Goal: Transaction & Acquisition: Purchase product/service

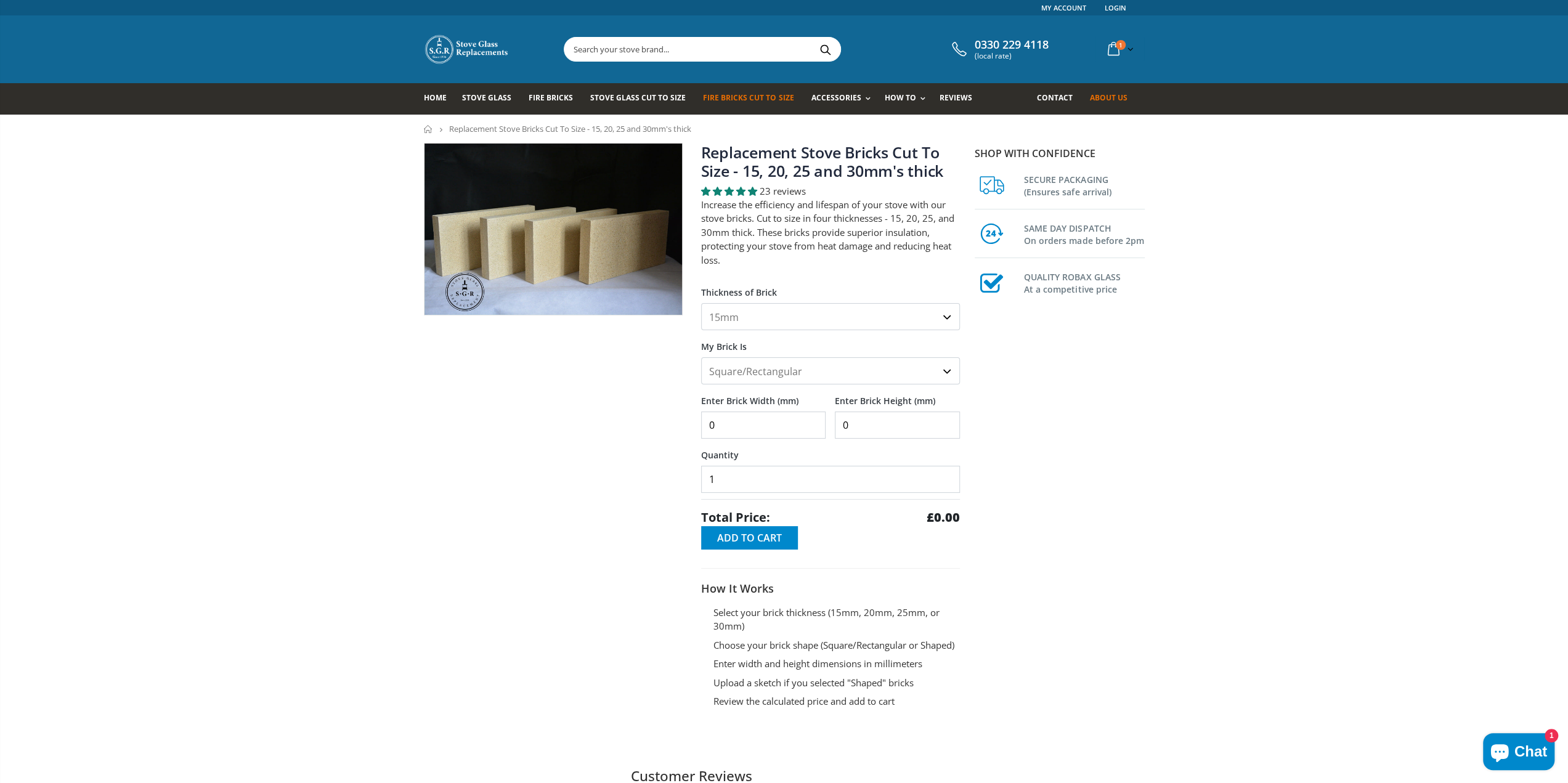
click at [1097, 102] on span "About us" at bounding box center [1108, 97] width 38 height 10
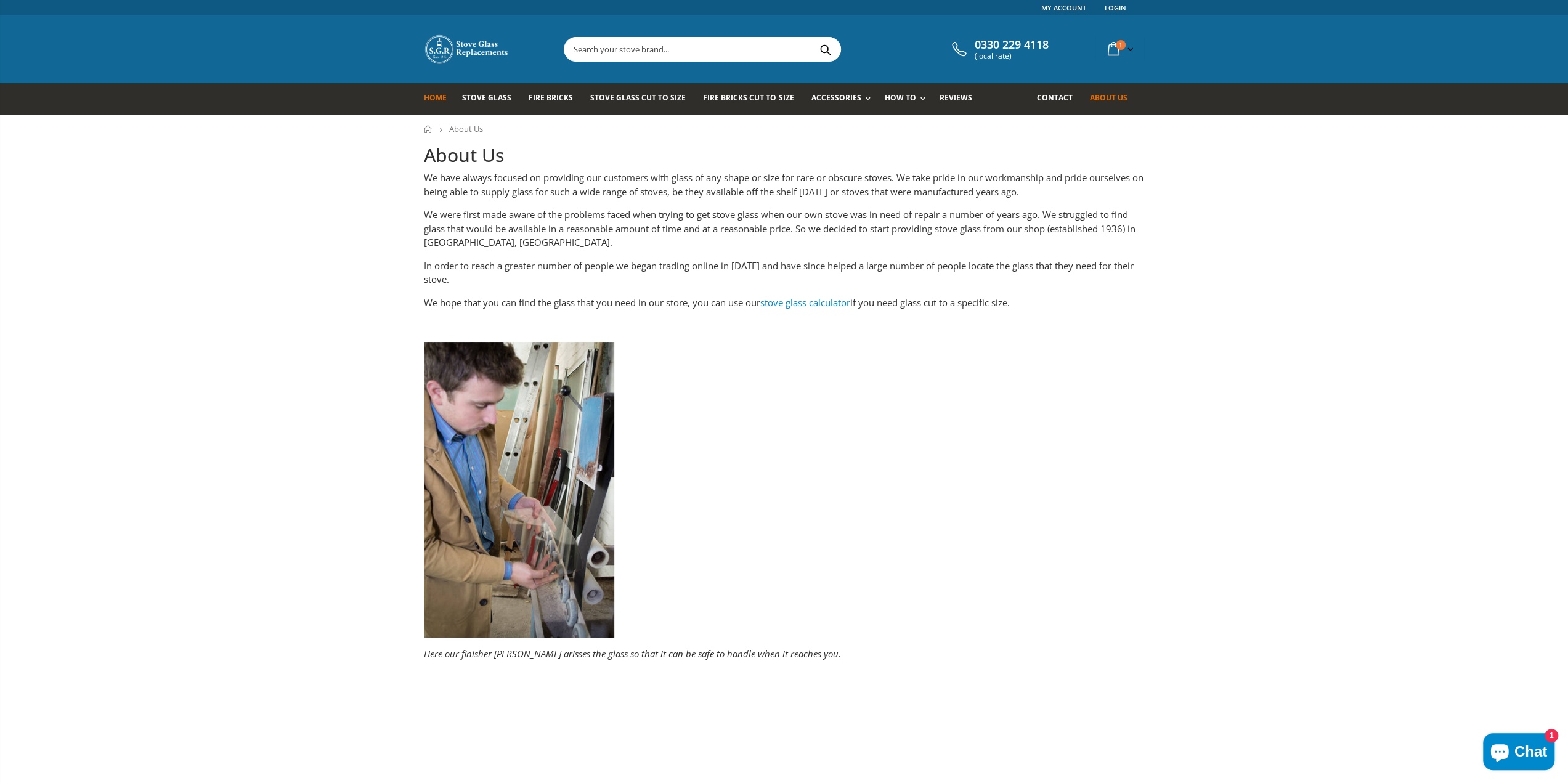
click at [432, 104] on link "Home" at bounding box center [440, 99] width 32 height 31
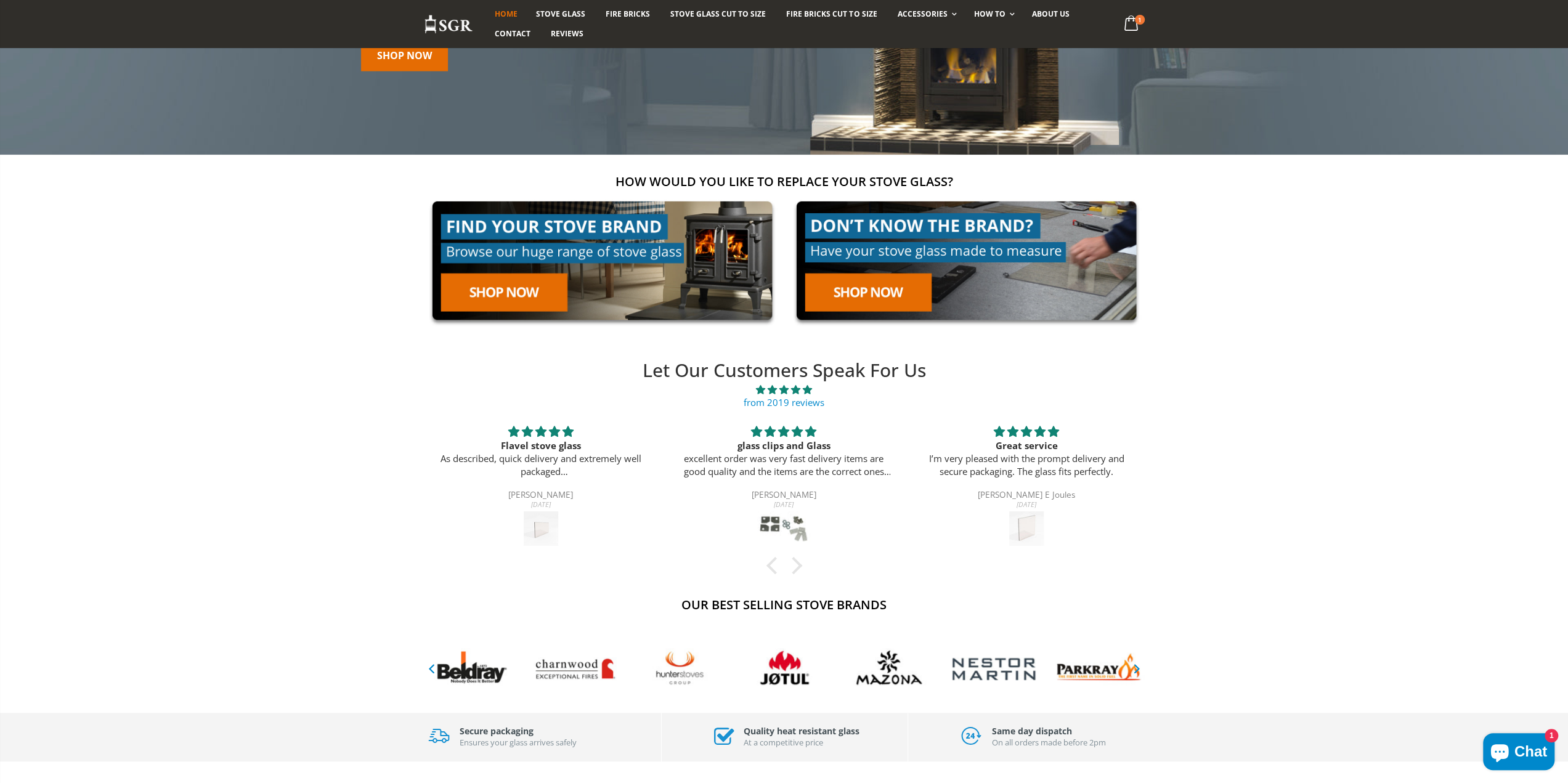
scroll to position [410, 0]
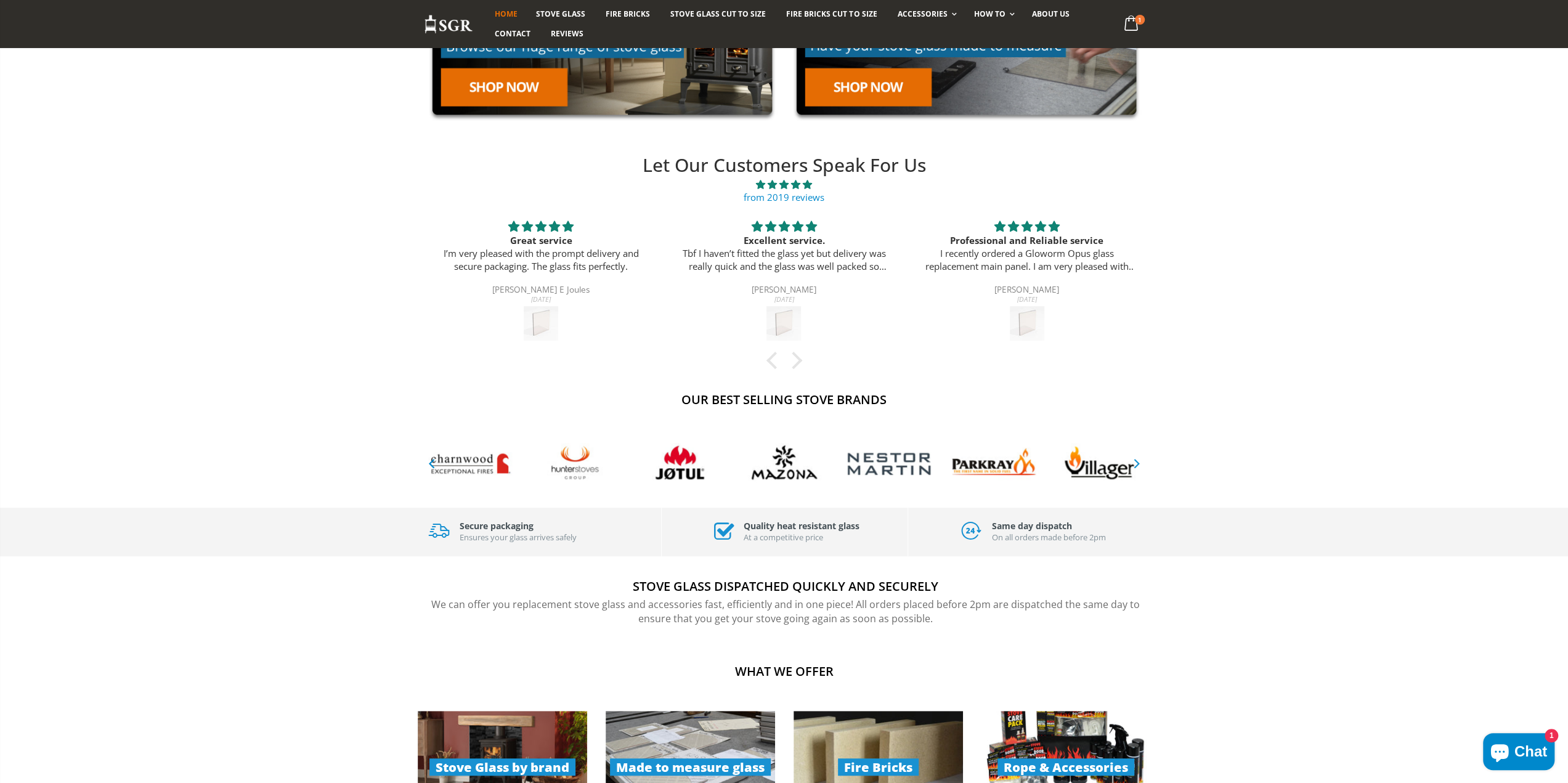
click at [1134, 458] on icon "button" at bounding box center [1136, 462] width 15 height 14
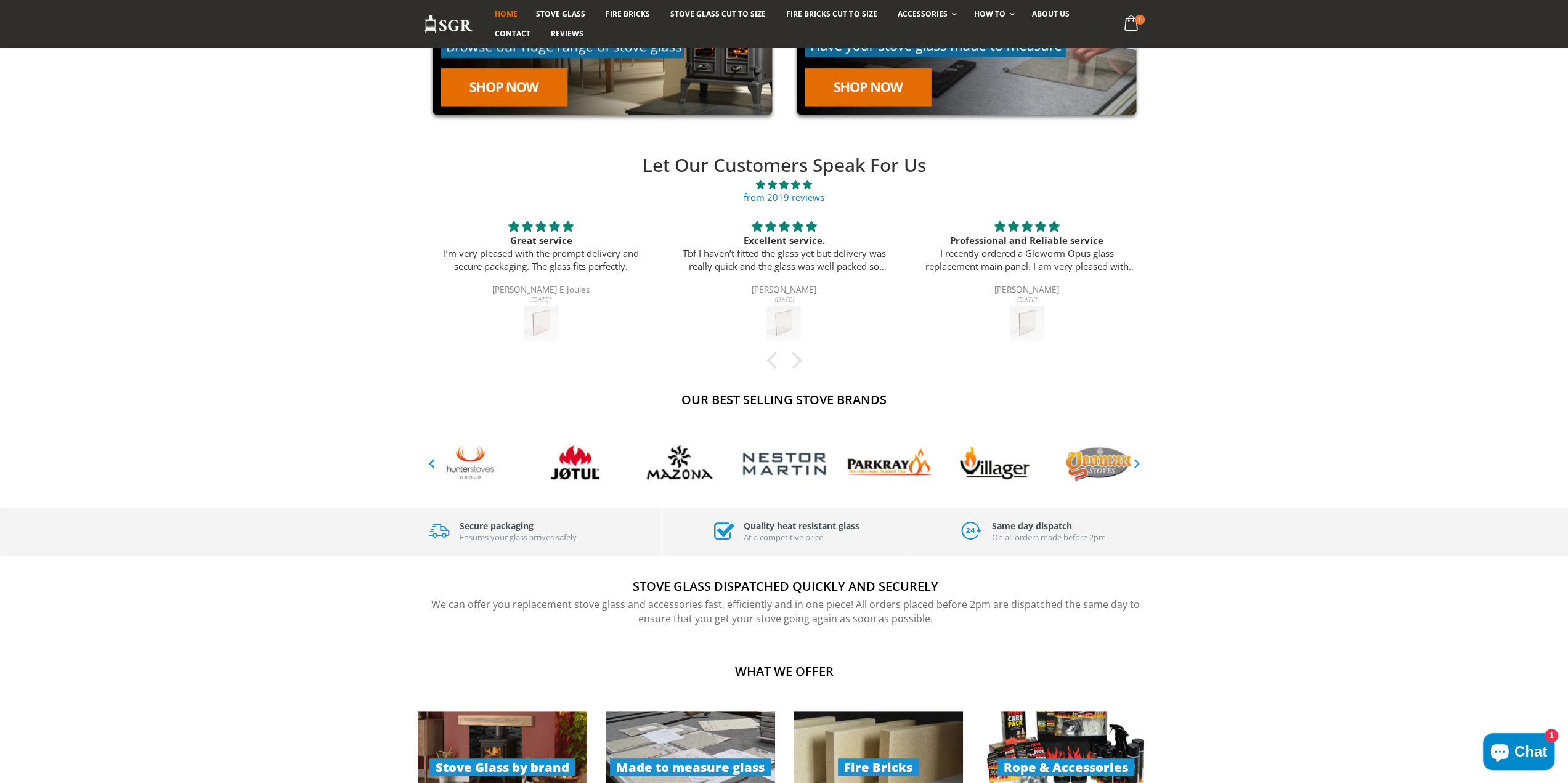
click at [1136, 464] on icon "button" at bounding box center [1136, 462] width 15 height 14
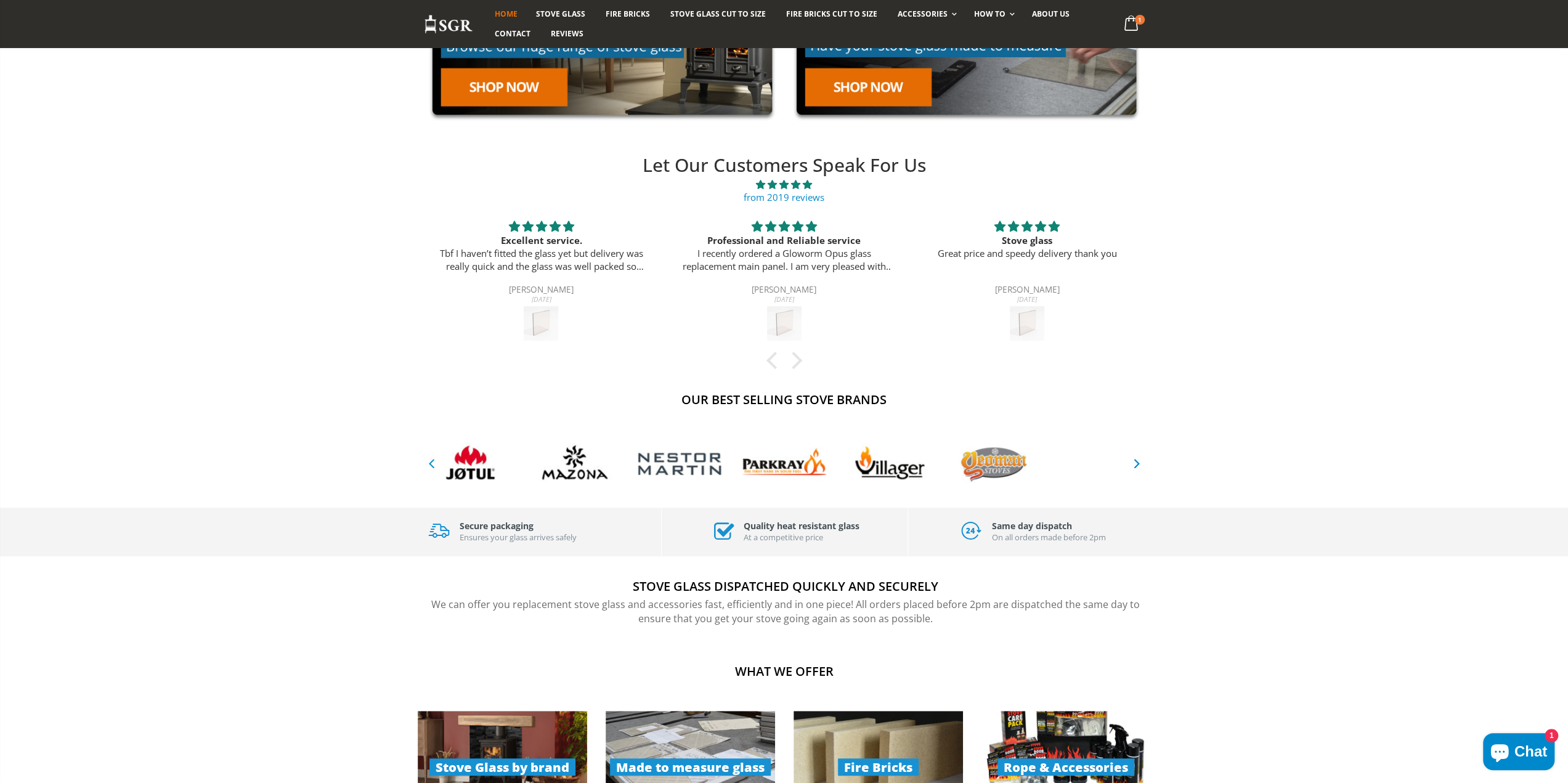
click at [434, 464] on icon "button" at bounding box center [431, 462] width 15 height 14
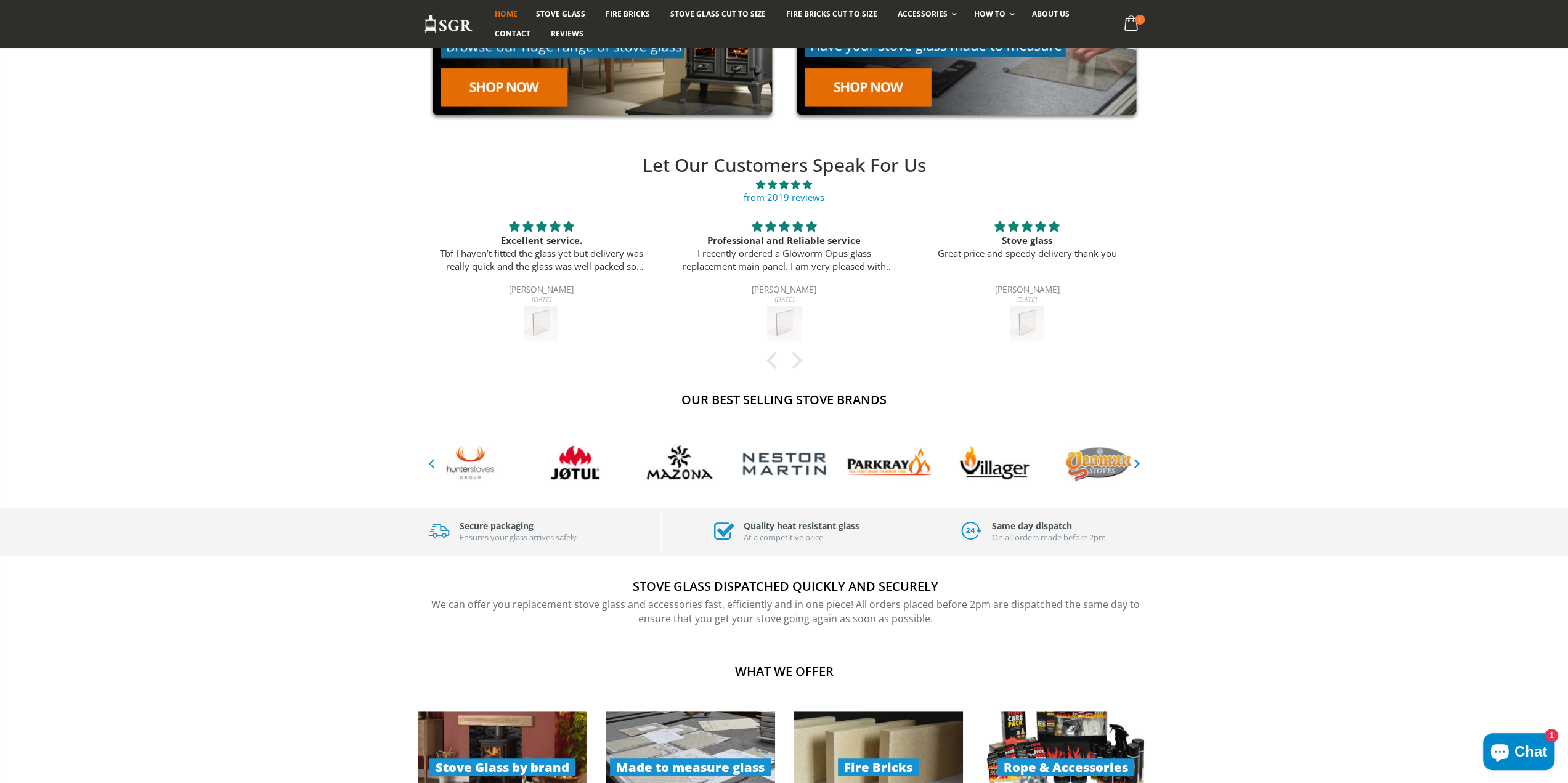
click at [434, 464] on icon "button" at bounding box center [431, 462] width 15 height 14
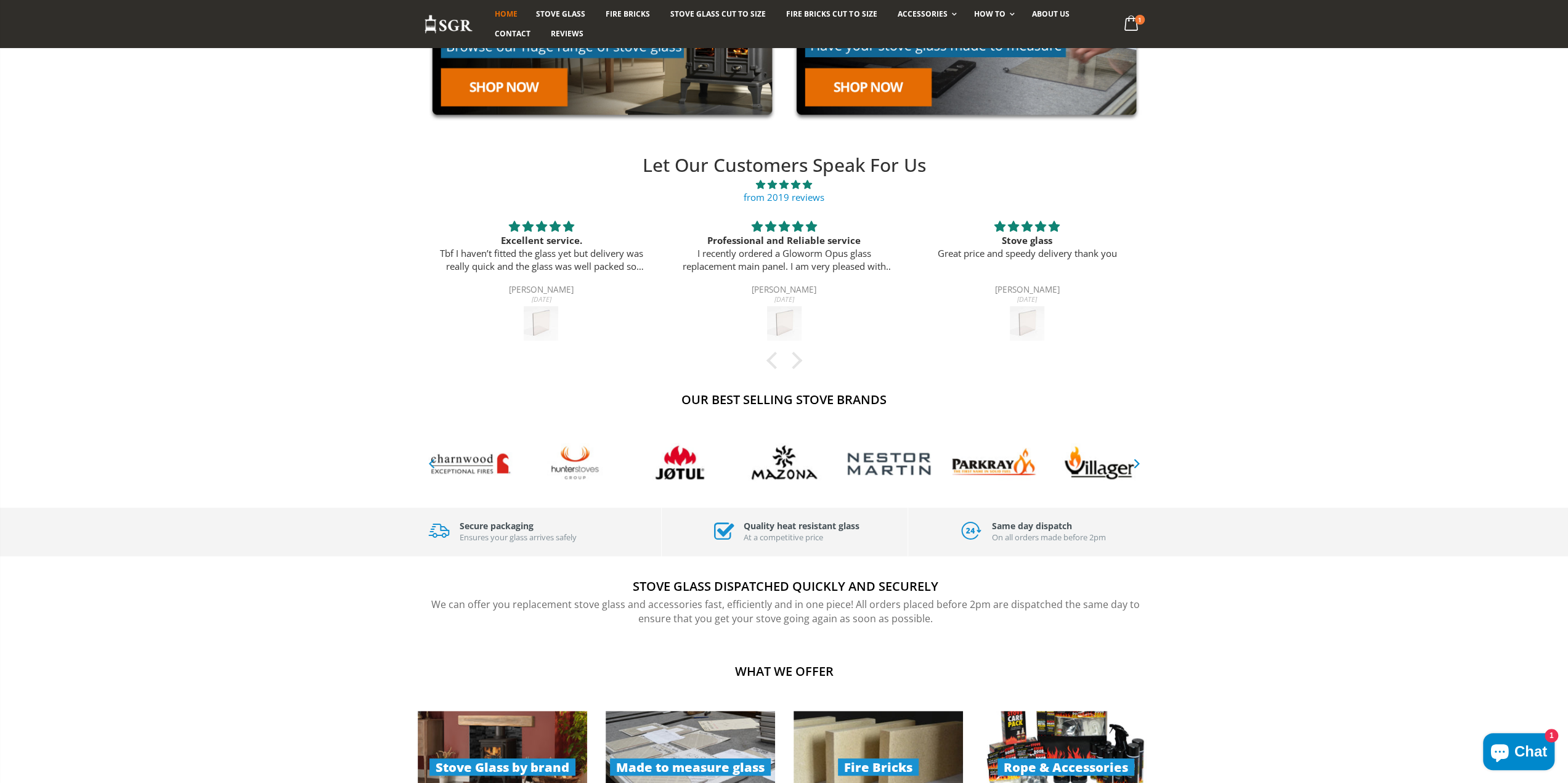
click at [434, 464] on icon "button" at bounding box center [431, 462] width 15 height 14
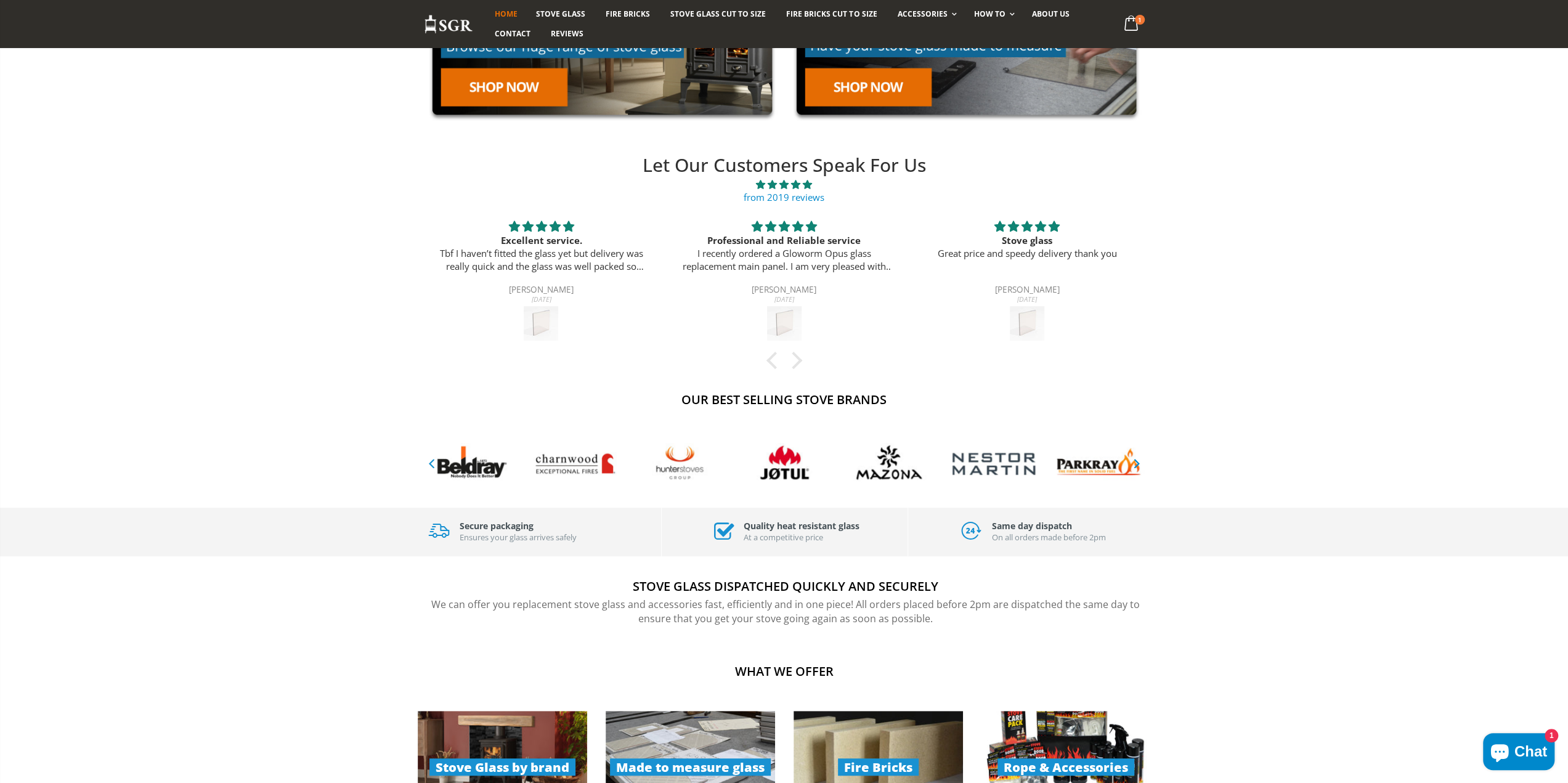
click at [434, 464] on icon "button" at bounding box center [431, 462] width 15 height 14
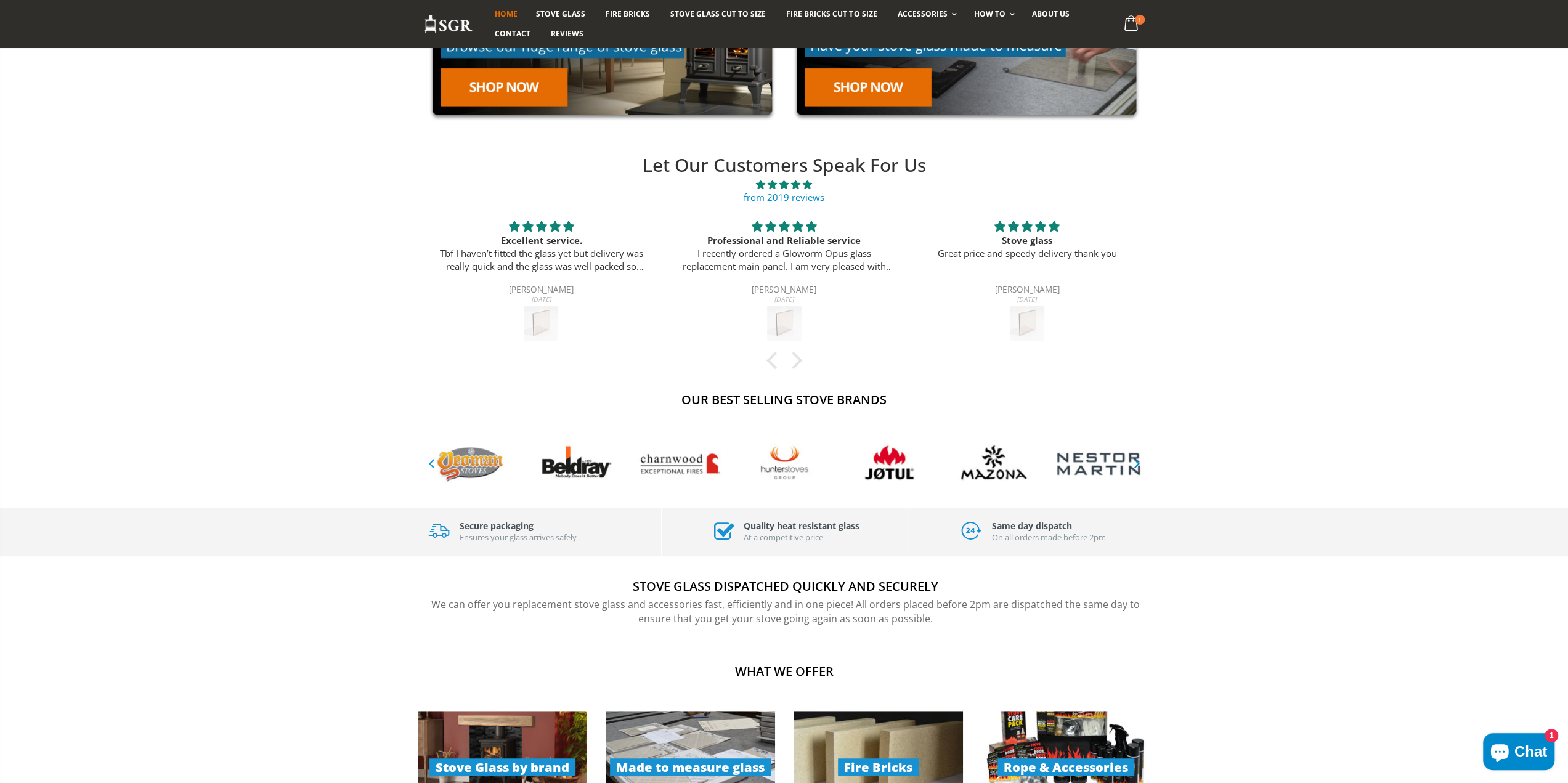
click at [434, 464] on icon "button" at bounding box center [431, 462] width 15 height 14
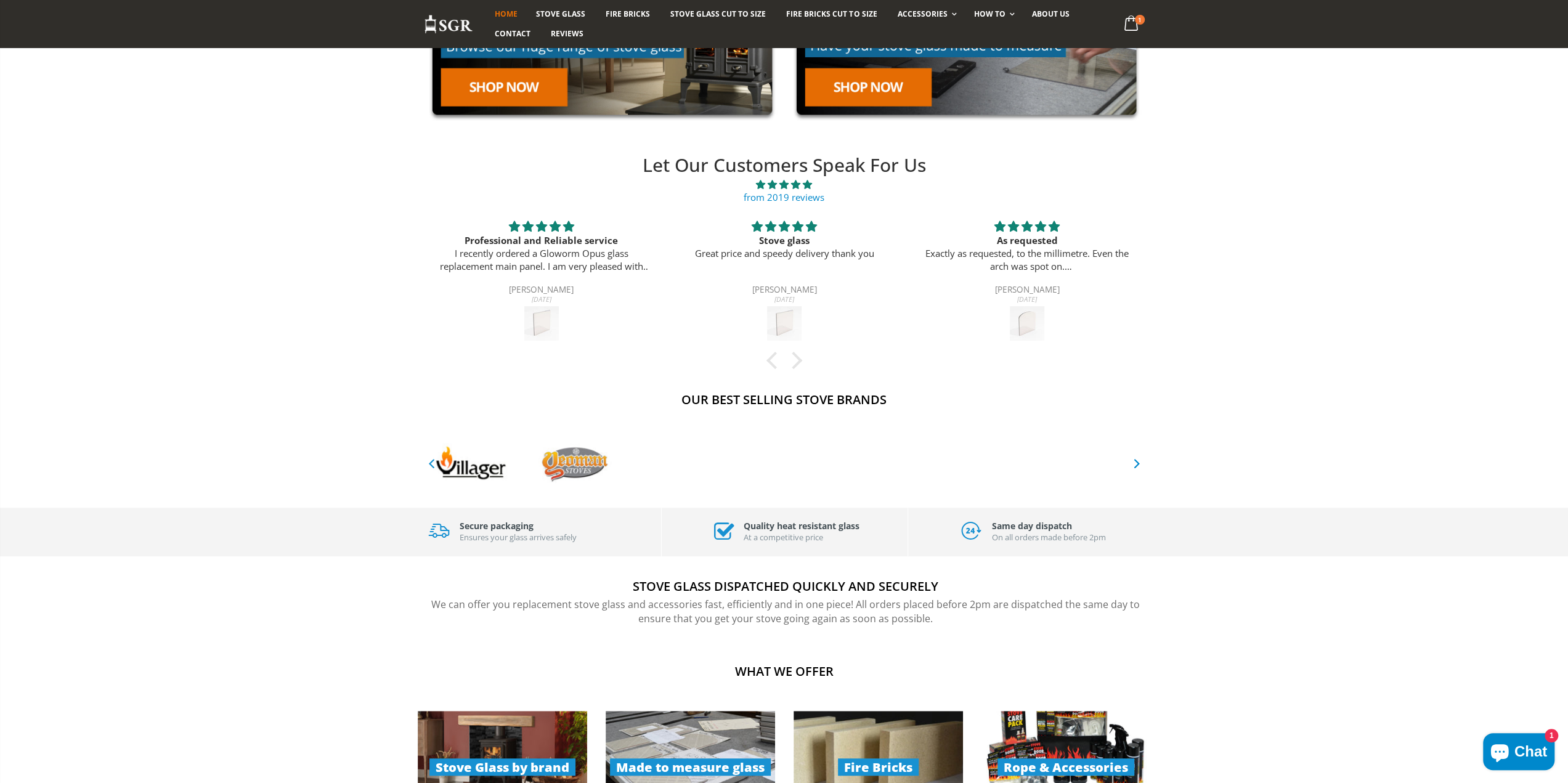
click at [434, 464] on icon "button" at bounding box center [431, 462] width 15 height 14
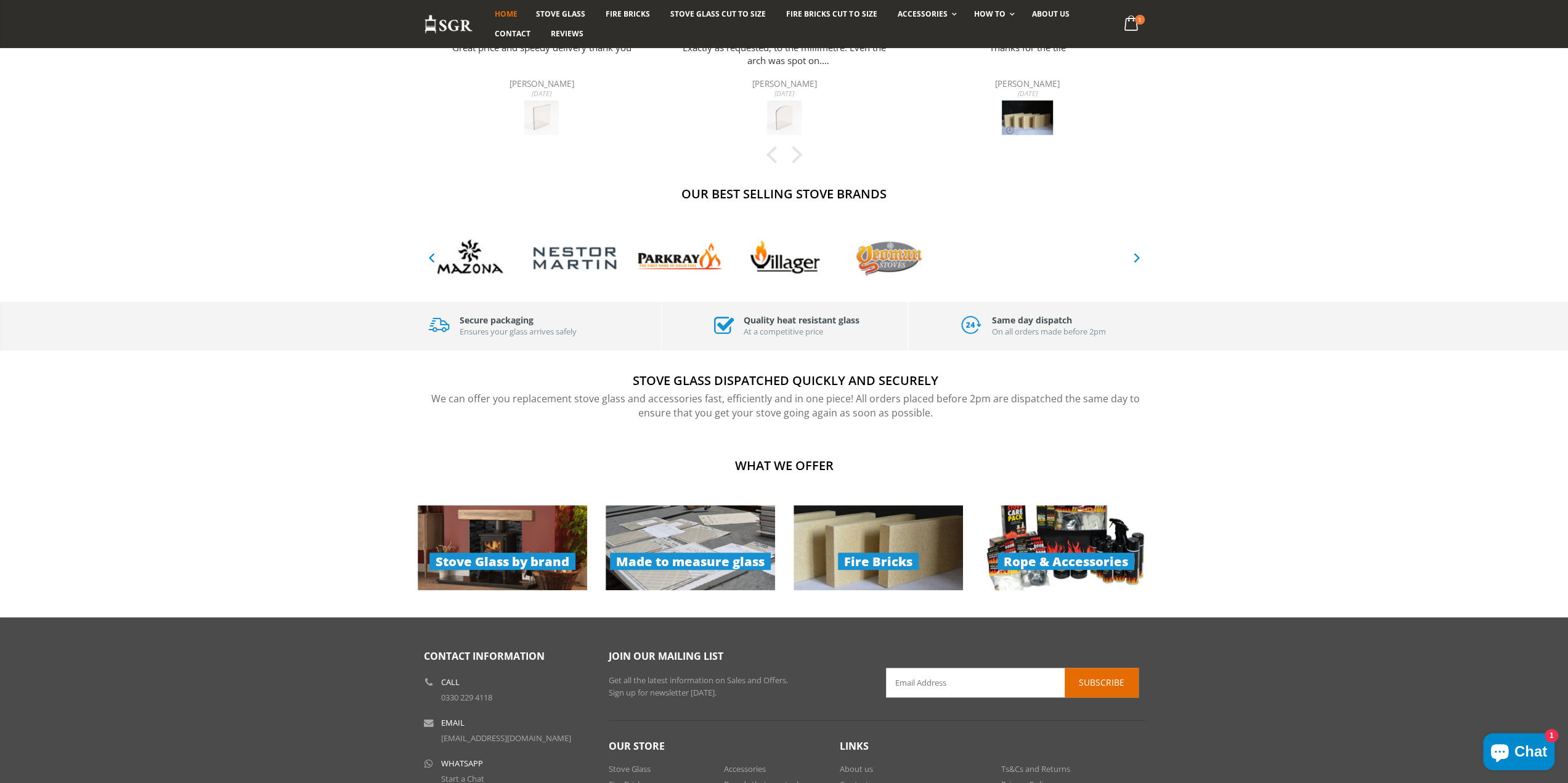
scroll to position [718, 0]
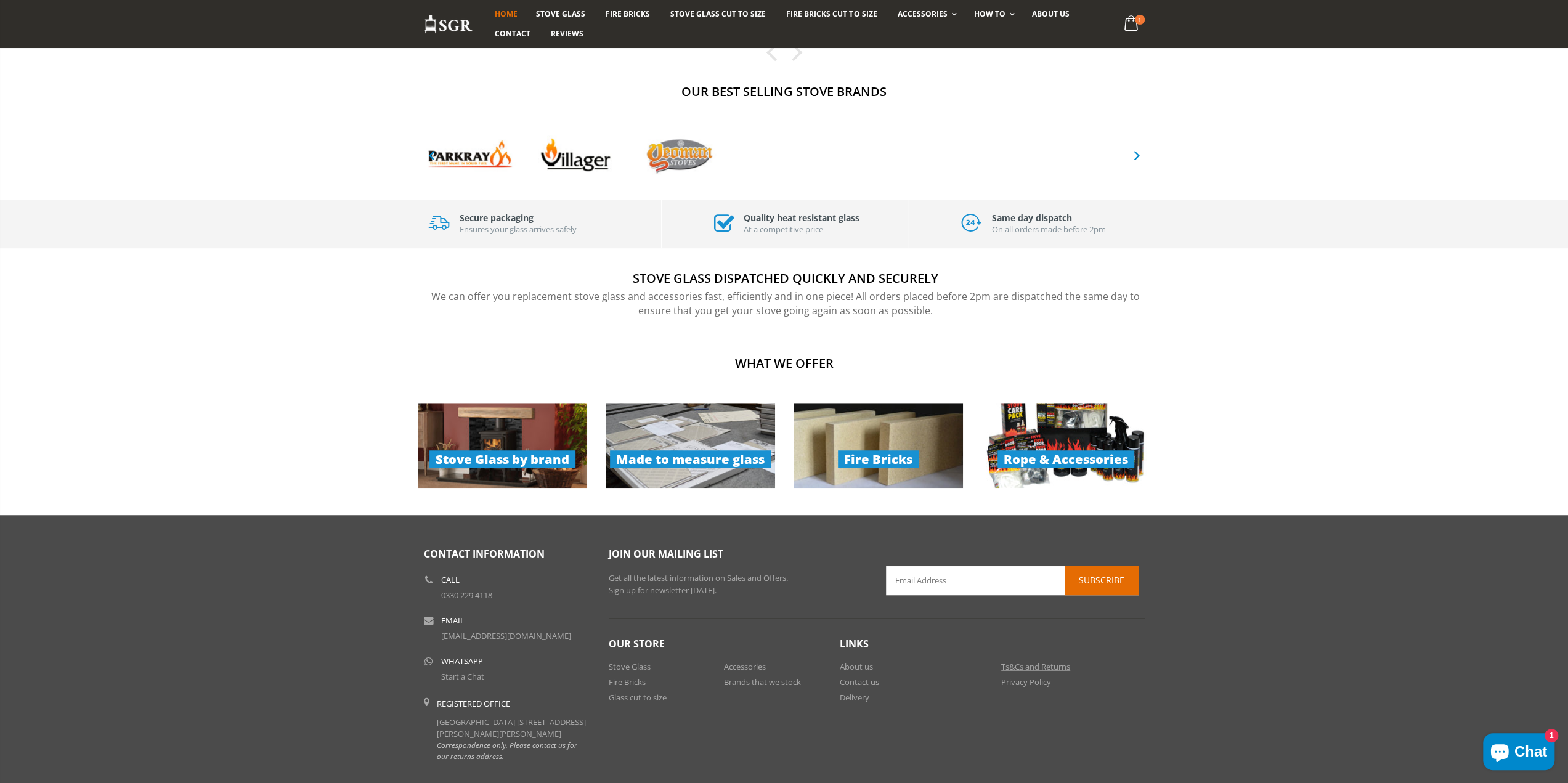
click at [1016, 662] on link "Ts&Cs and Returns" at bounding box center [1036, 667] width 69 height 11
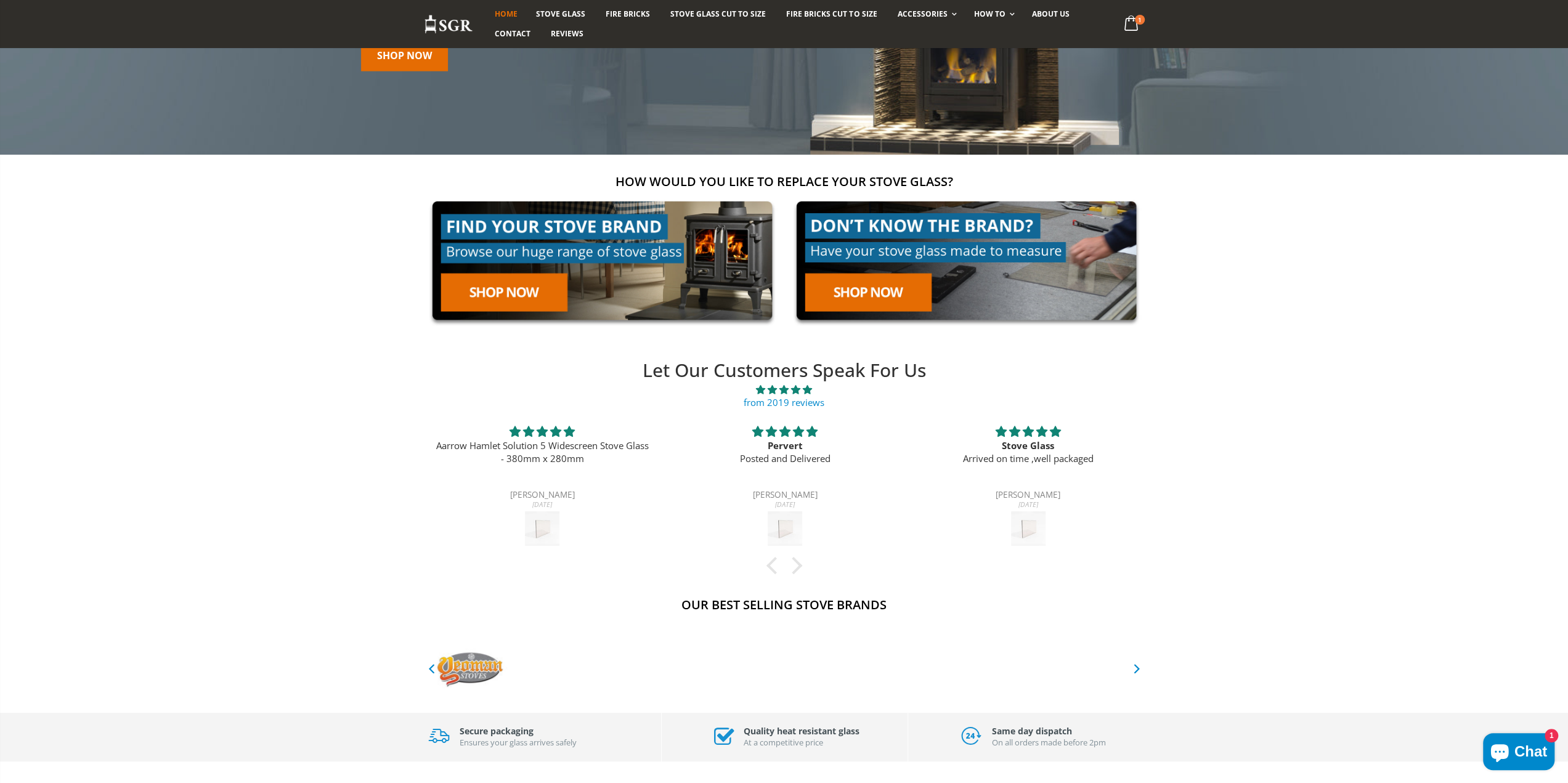
scroll to position [0, 0]
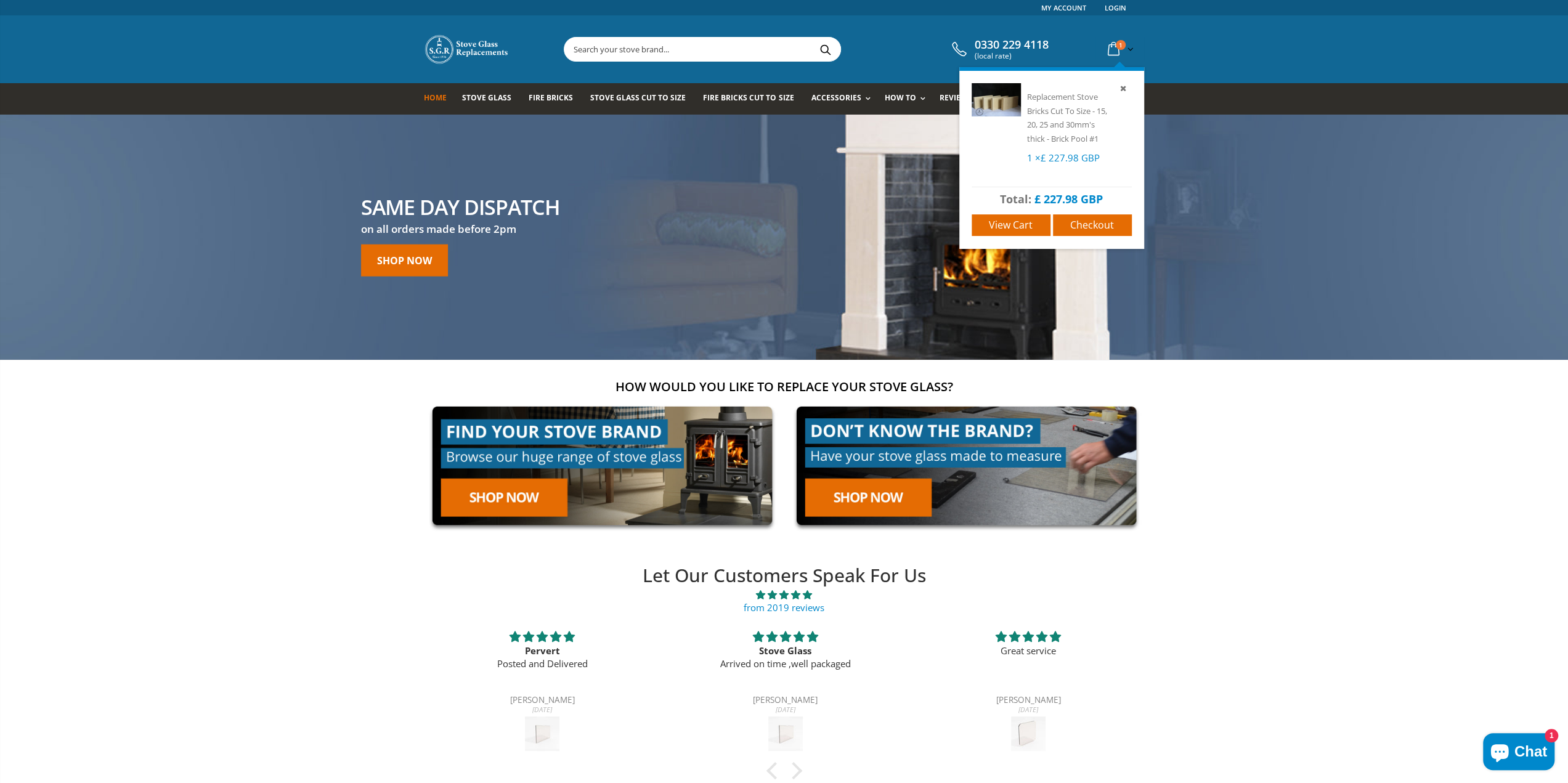
click at [1110, 46] on icon at bounding box center [1113, 50] width 22 height 22
click at [1131, 46] on link "1 item(s)" at bounding box center [1119, 49] width 33 height 24
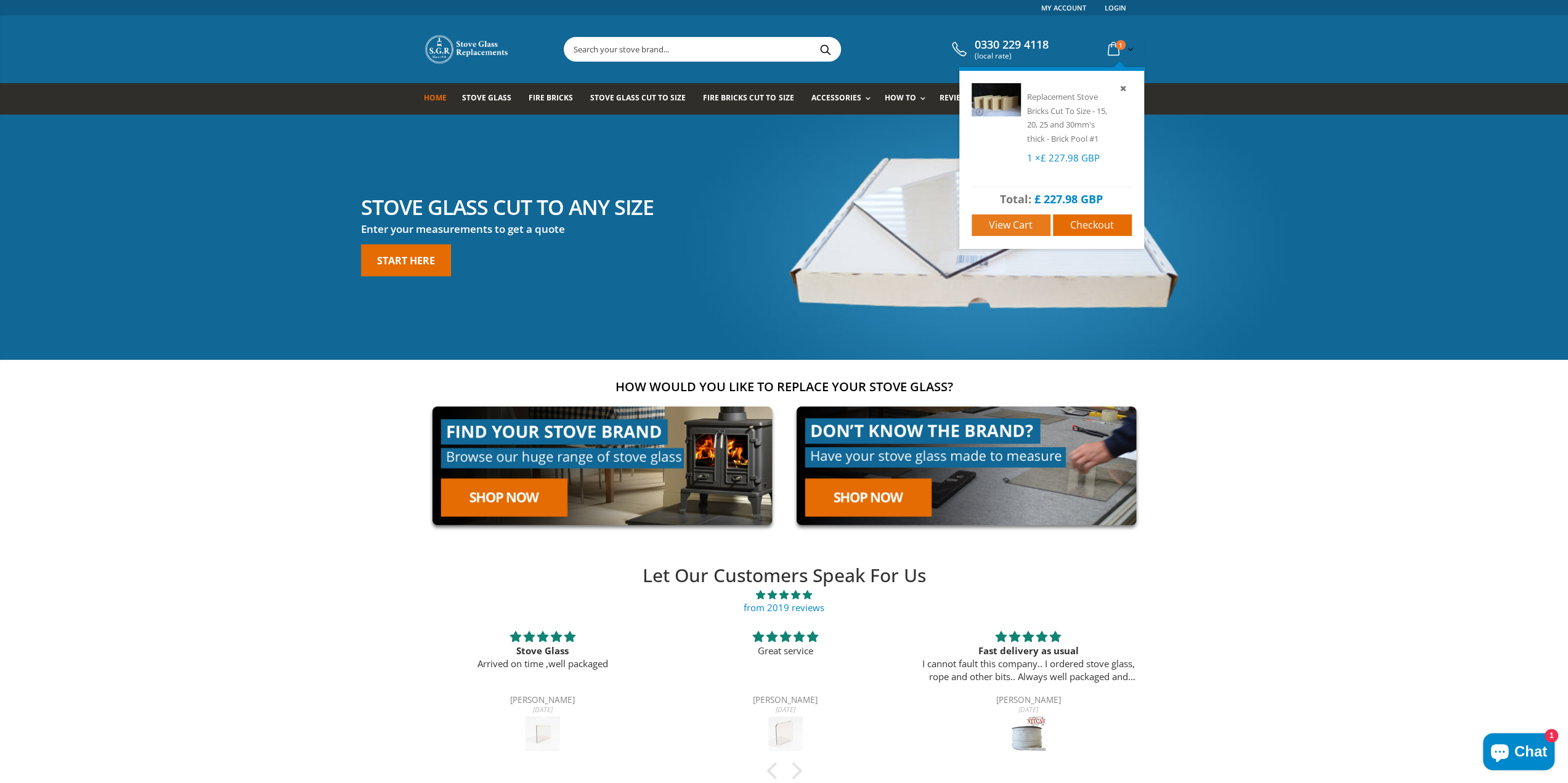
click at [1014, 231] on link "View cart" at bounding box center [1011, 224] width 79 height 22
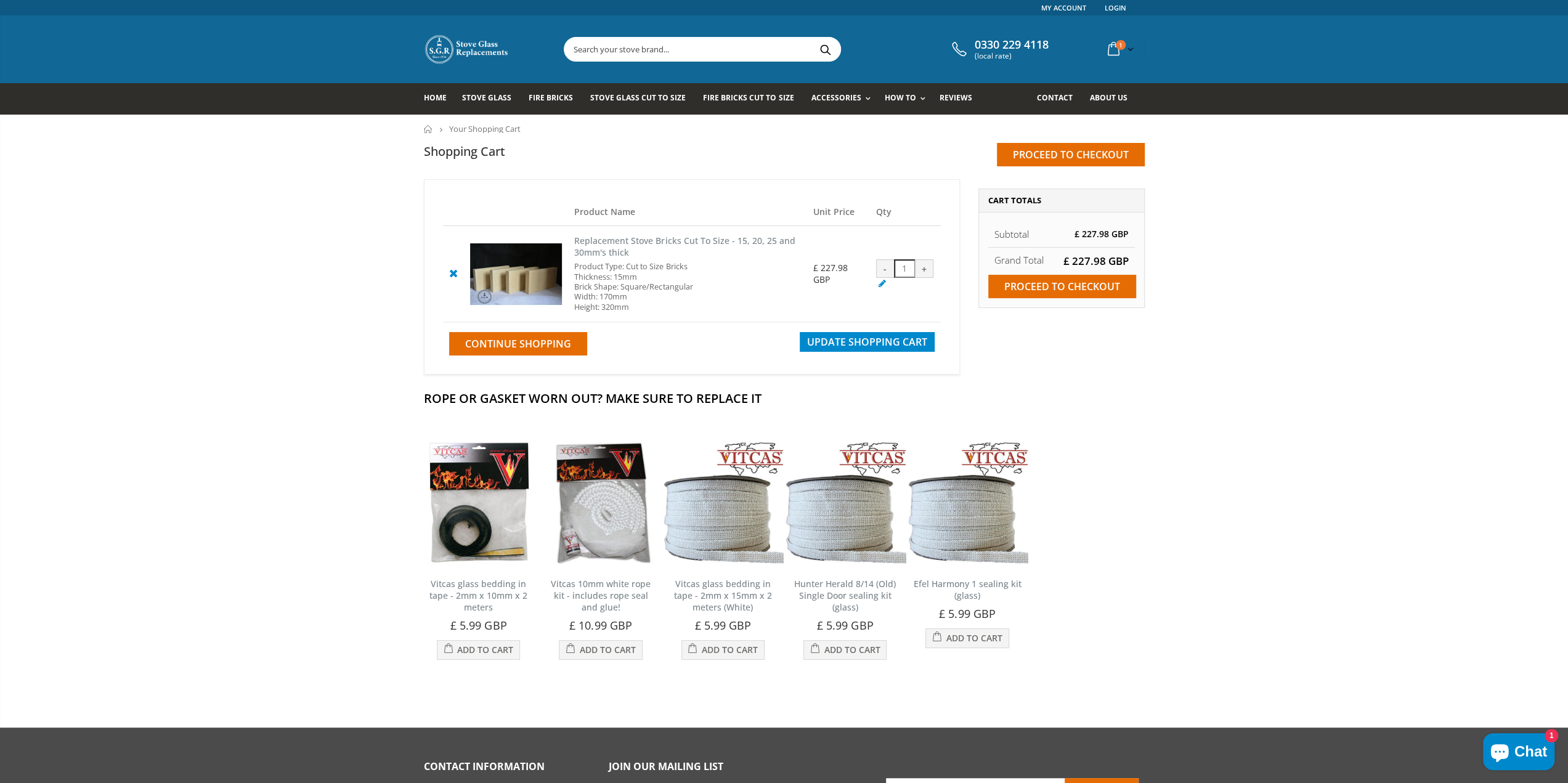
drag, startPoint x: 1020, startPoint y: 289, endPoint x: 1081, endPoint y: 353, distance: 88.4
click at [1039, 350] on div "Estimate Shipping and Tax Enter your destination to get a shipping estimate. Co…" at bounding box center [1061, 278] width 185 height 198
click at [555, 315] on td at bounding box center [516, 274] width 105 height 96
click at [454, 270] on icon at bounding box center [453, 272] width 15 height 14
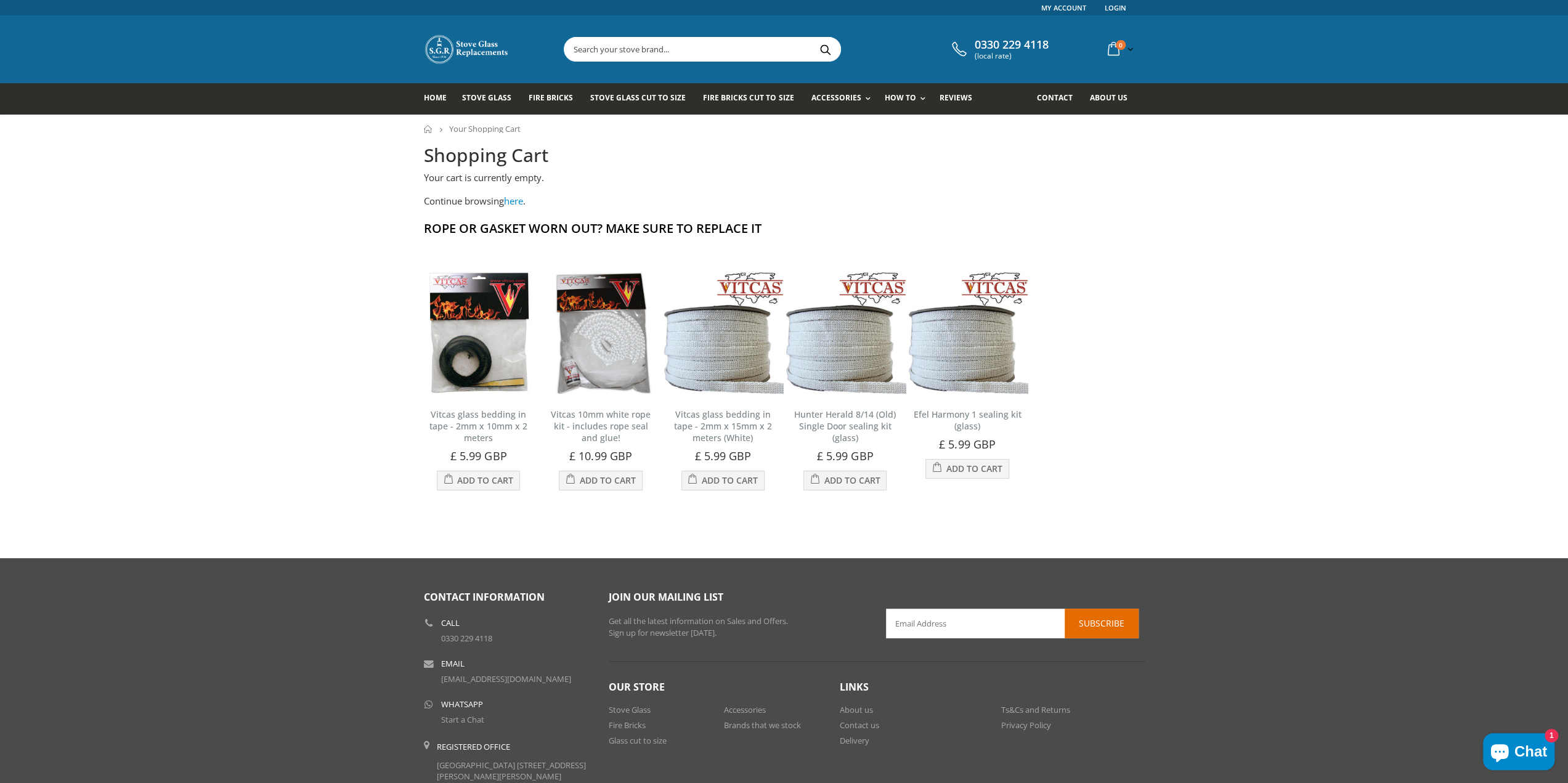
click at [518, 204] on link "here" at bounding box center [514, 200] width 19 height 12
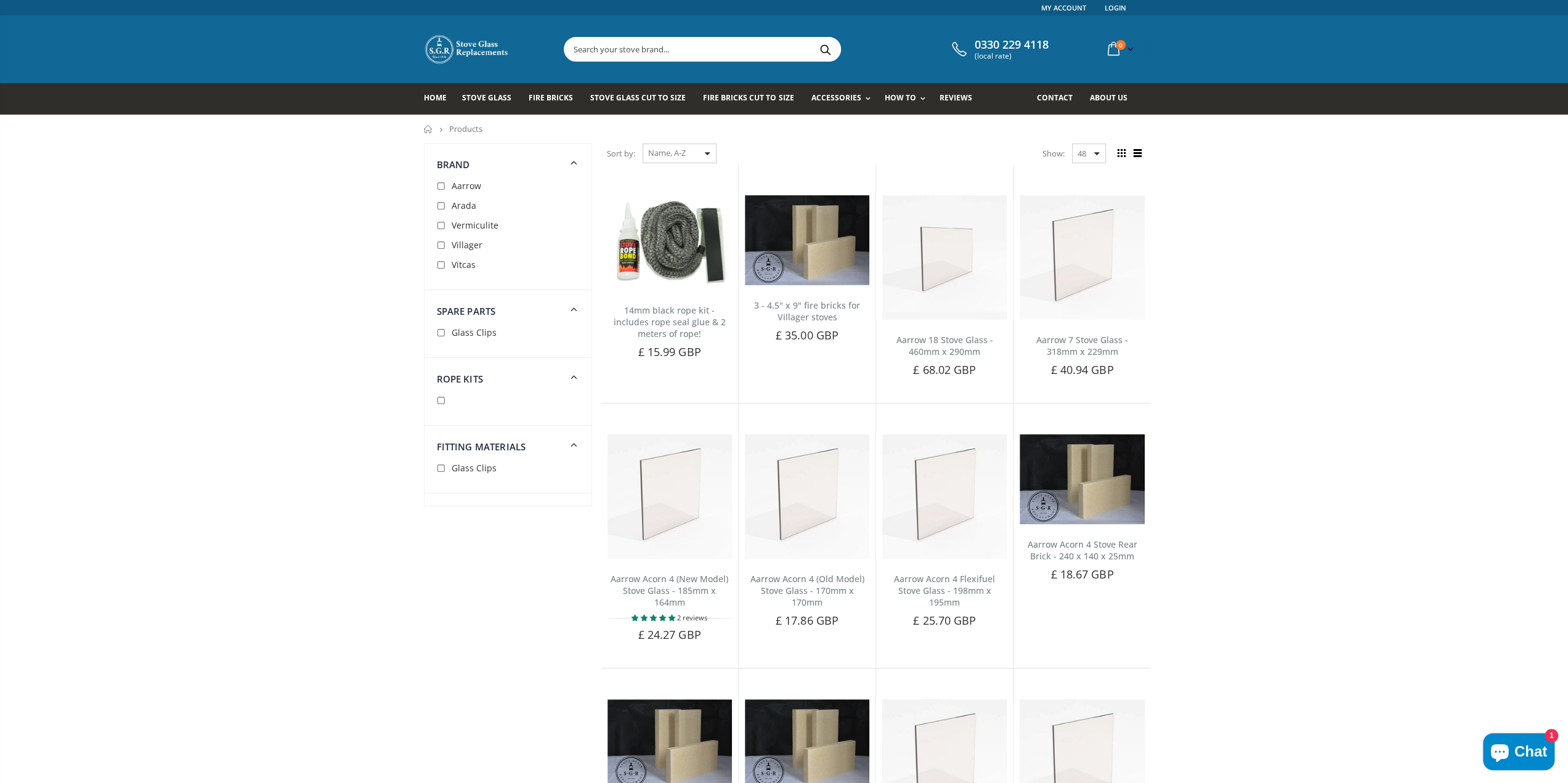
click at [459, 226] on span "Vermiculite" at bounding box center [475, 225] width 46 height 12
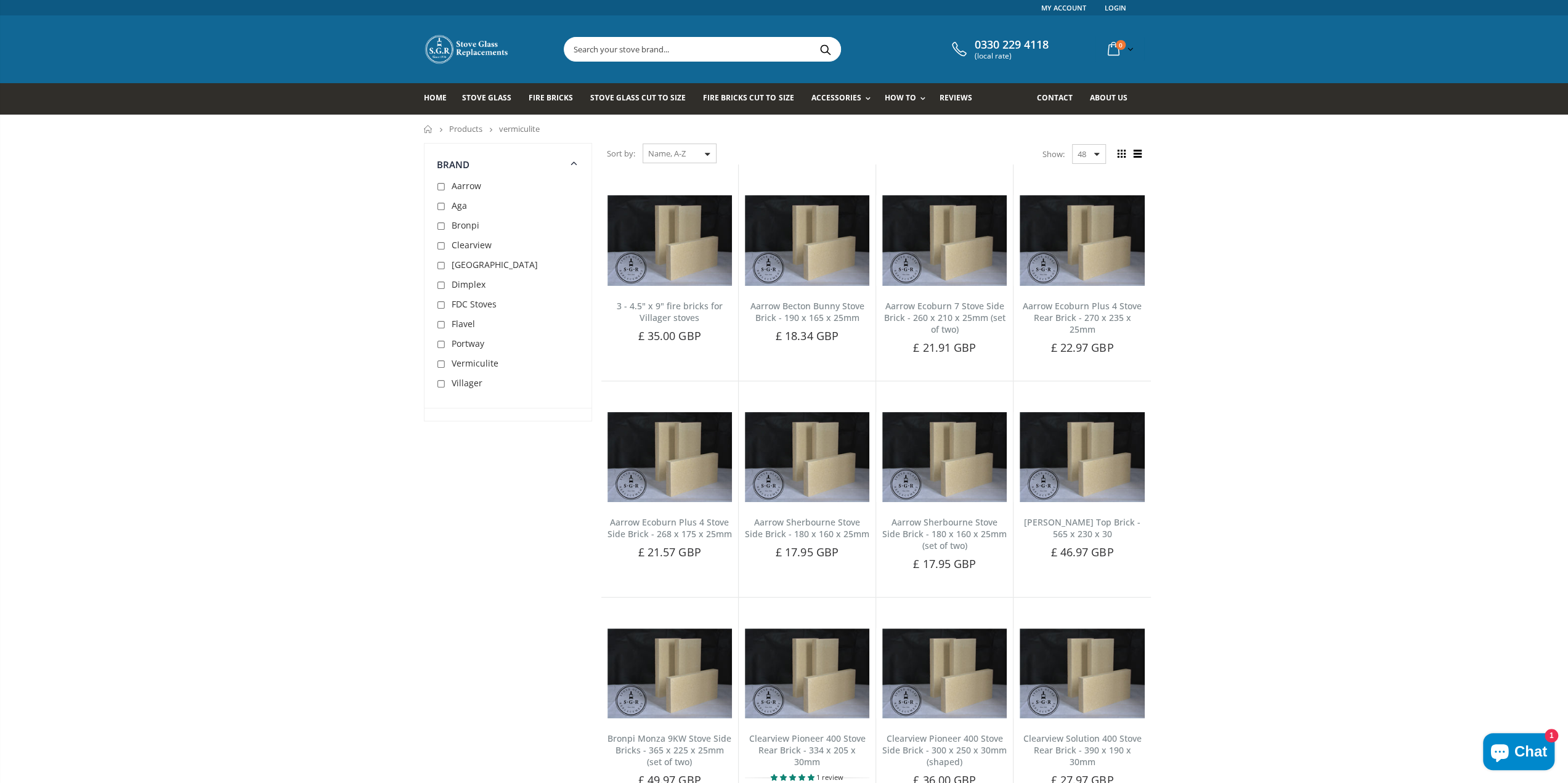
click at [461, 130] on link "Products" at bounding box center [465, 129] width 33 height 11
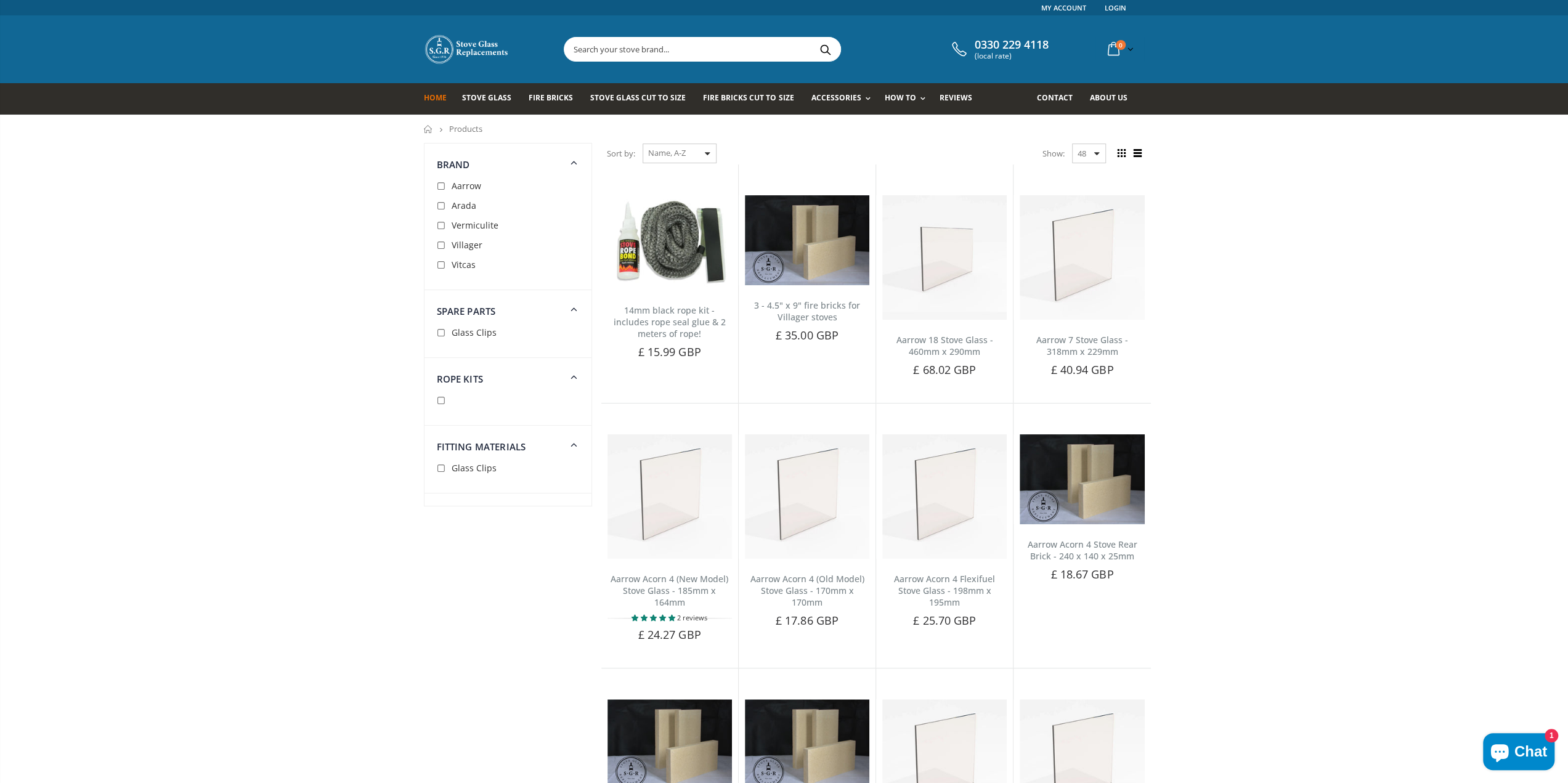
click at [434, 99] on span "Home" at bounding box center [435, 97] width 22 height 10
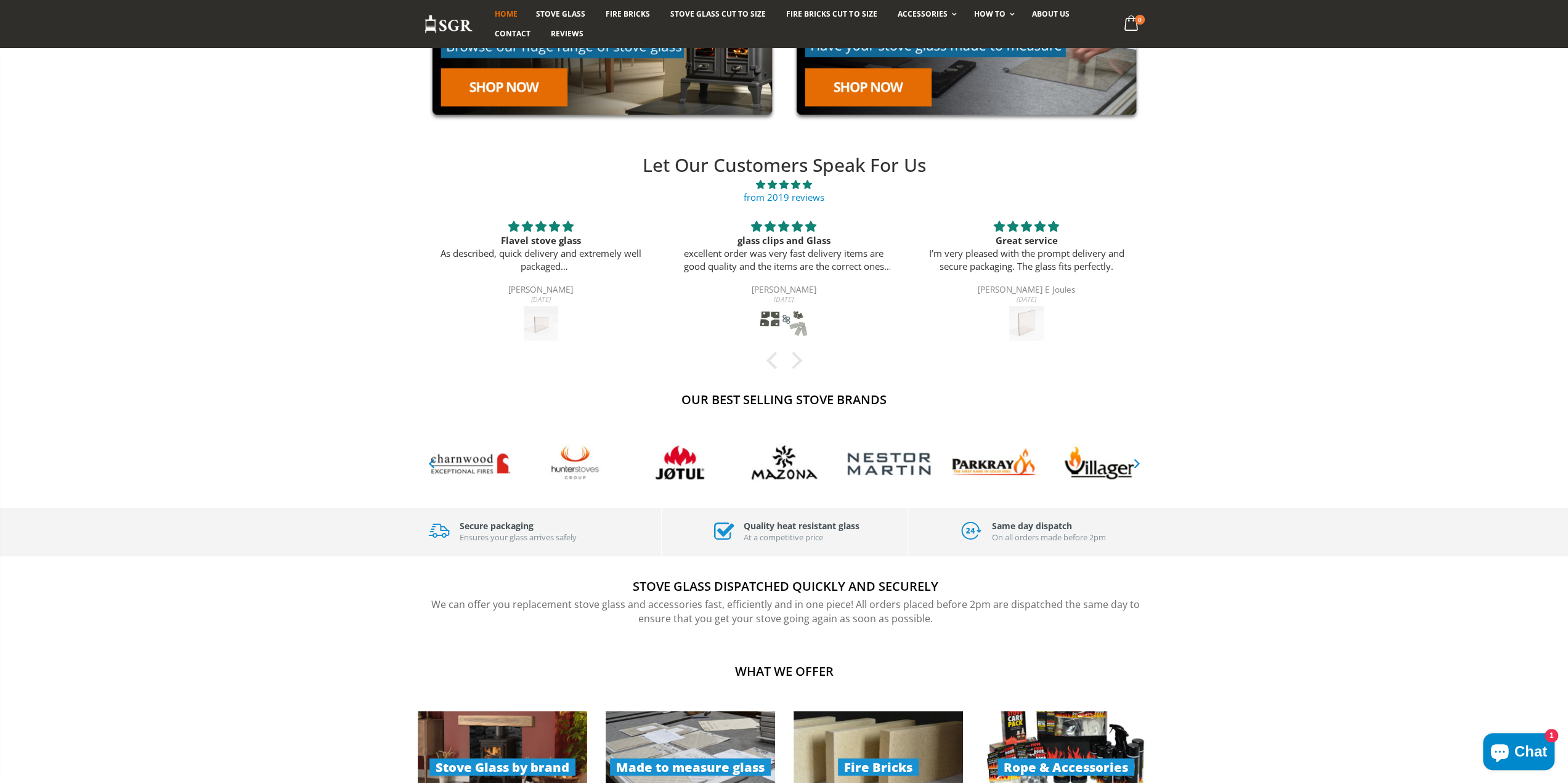
scroll to position [513, 0]
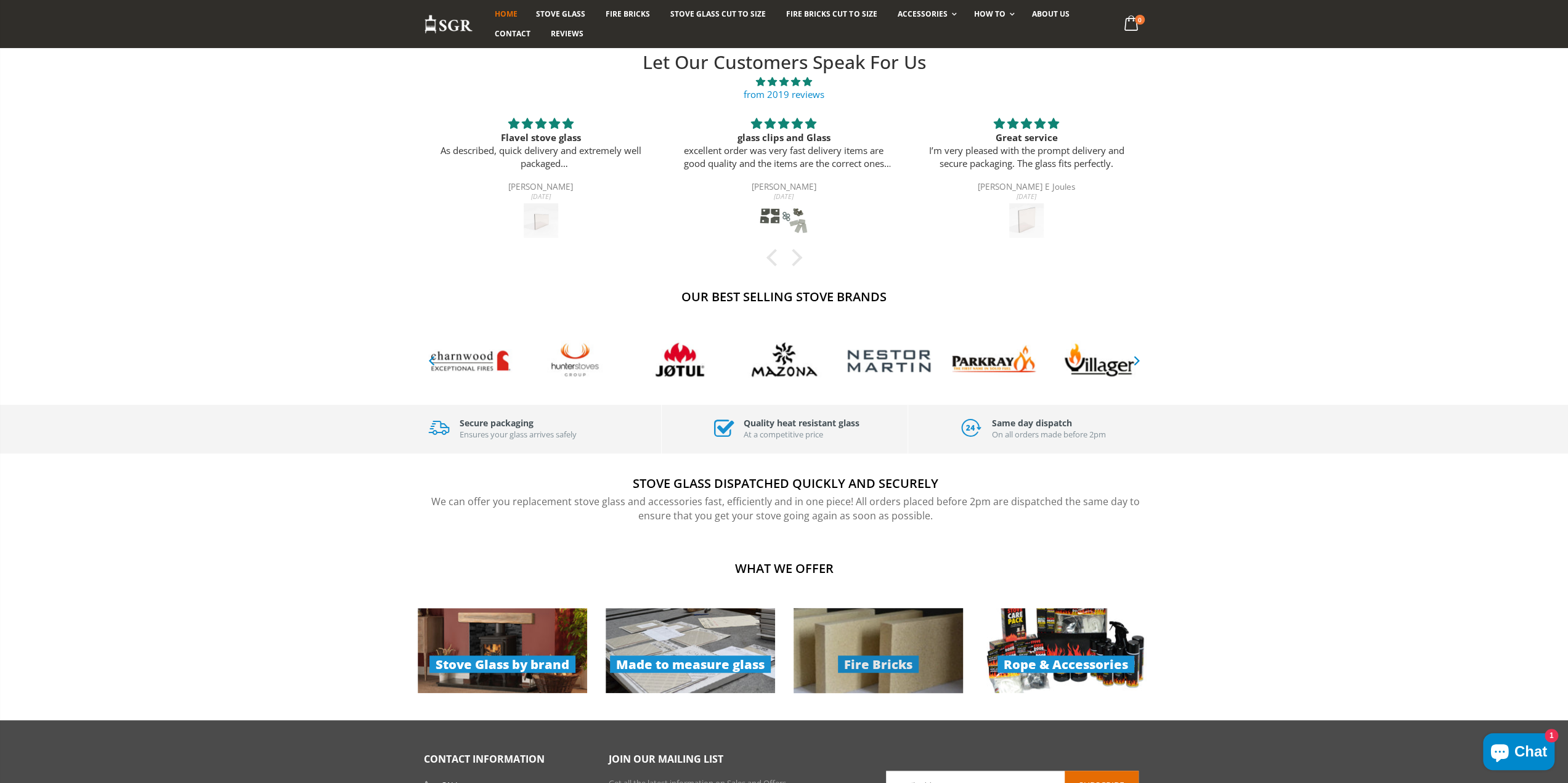
click at [840, 644] on link "Fire Bricks" at bounding box center [878, 650] width 169 height 85
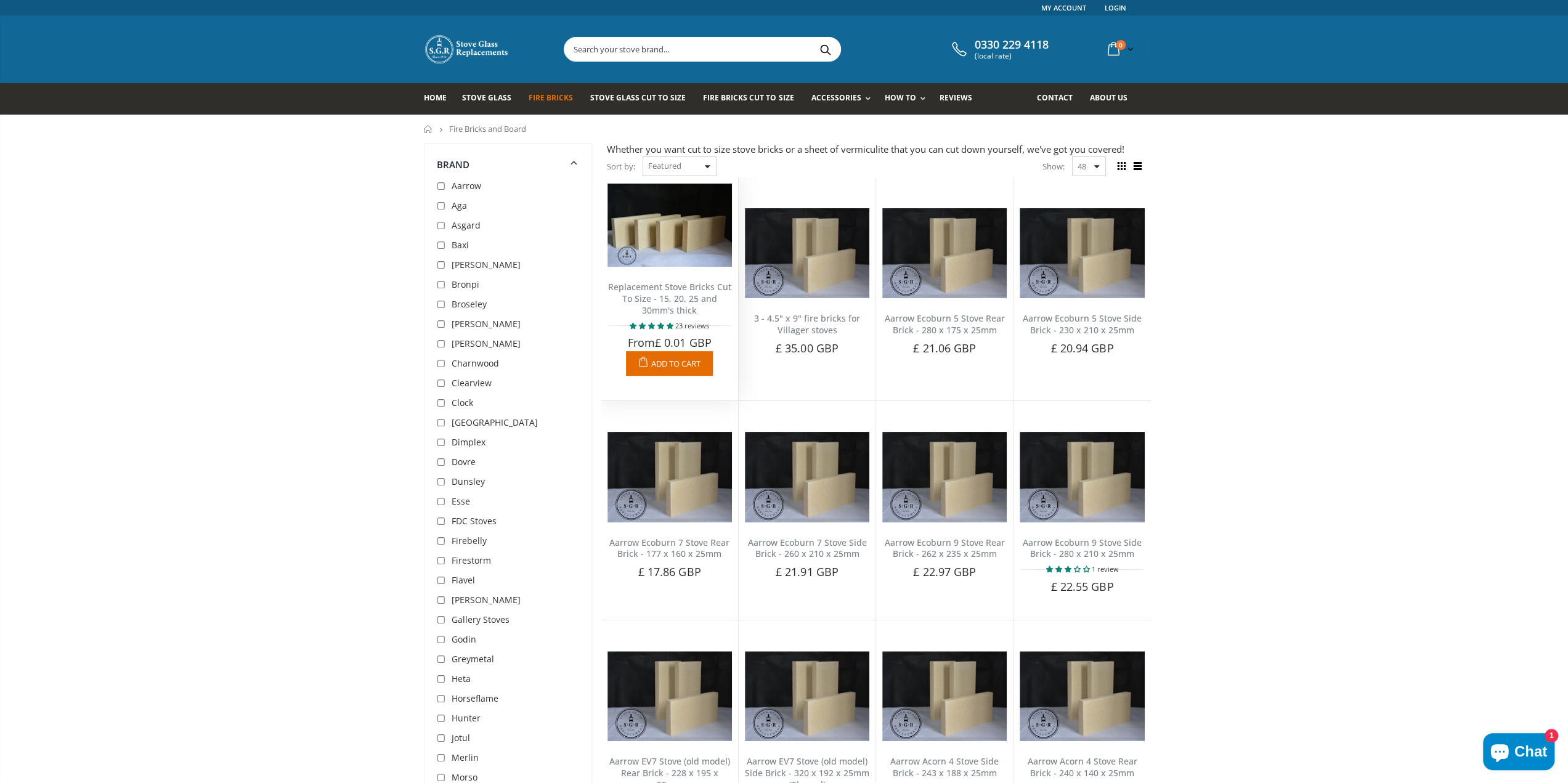
click at [658, 251] on img at bounding box center [669, 225] width 124 height 83
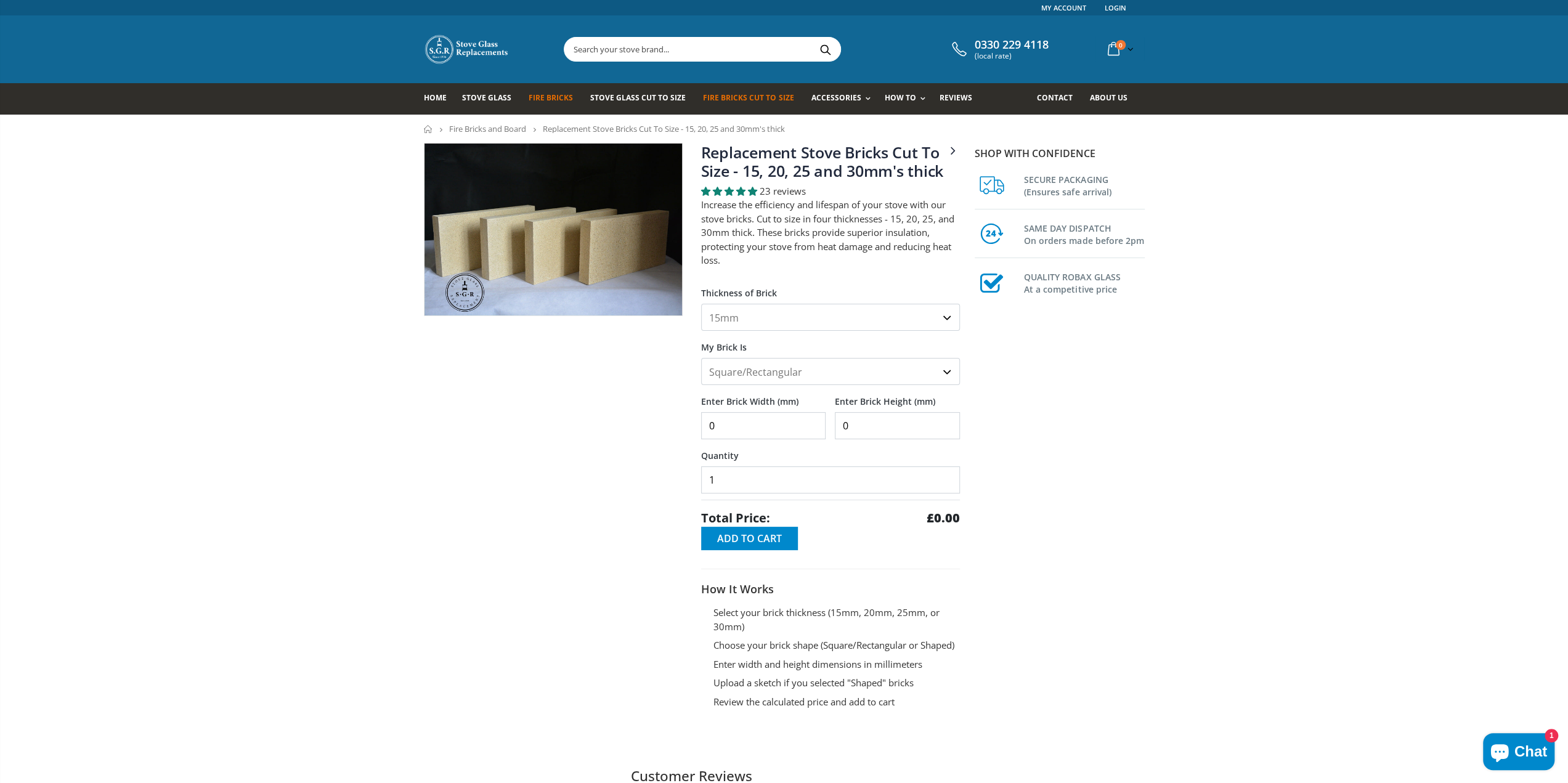
click at [746, 419] on input "0" at bounding box center [764, 426] width 125 height 27
click at [764, 325] on select "15mm 20mm 25mm 30mm" at bounding box center [830, 317] width 259 height 27
click at [734, 430] on input "0" at bounding box center [764, 426] width 125 height 27
type input "170"
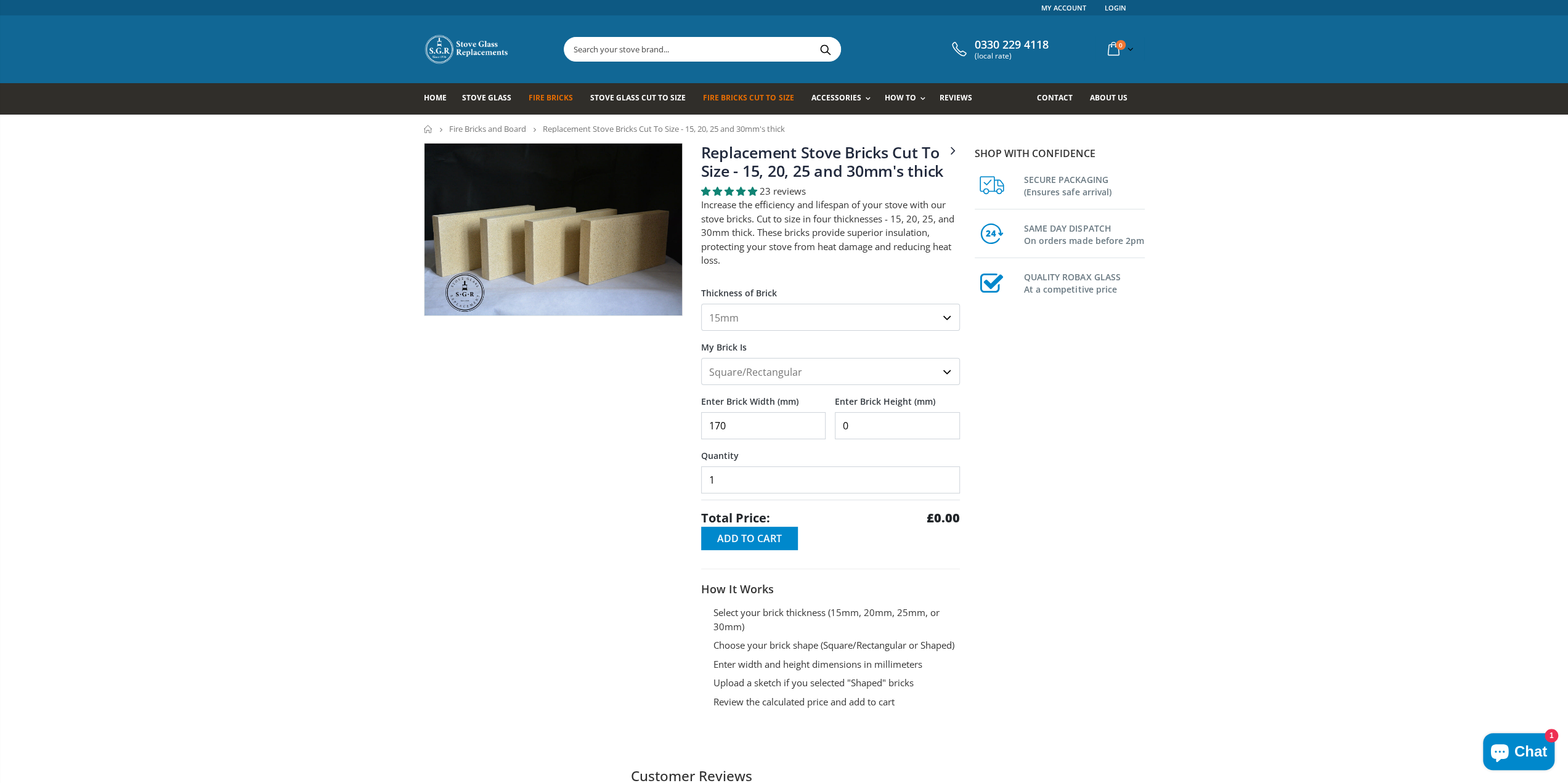
click at [861, 427] on input "0" at bounding box center [897, 426] width 125 height 27
type input "320"
click at [792, 481] on input "1" at bounding box center [830, 480] width 259 height 27
drag, startPoint x: 790, startPoint y: 482, endPoint x: 620, endPoint y: 486, distance: 170.0
click at [620, 486] on div "3 - 4.5" x 9" fire bricks for Villager stoves Replacement Stove Bricks Cut To S…" at bounding box center [692, 446] width 555 height 608
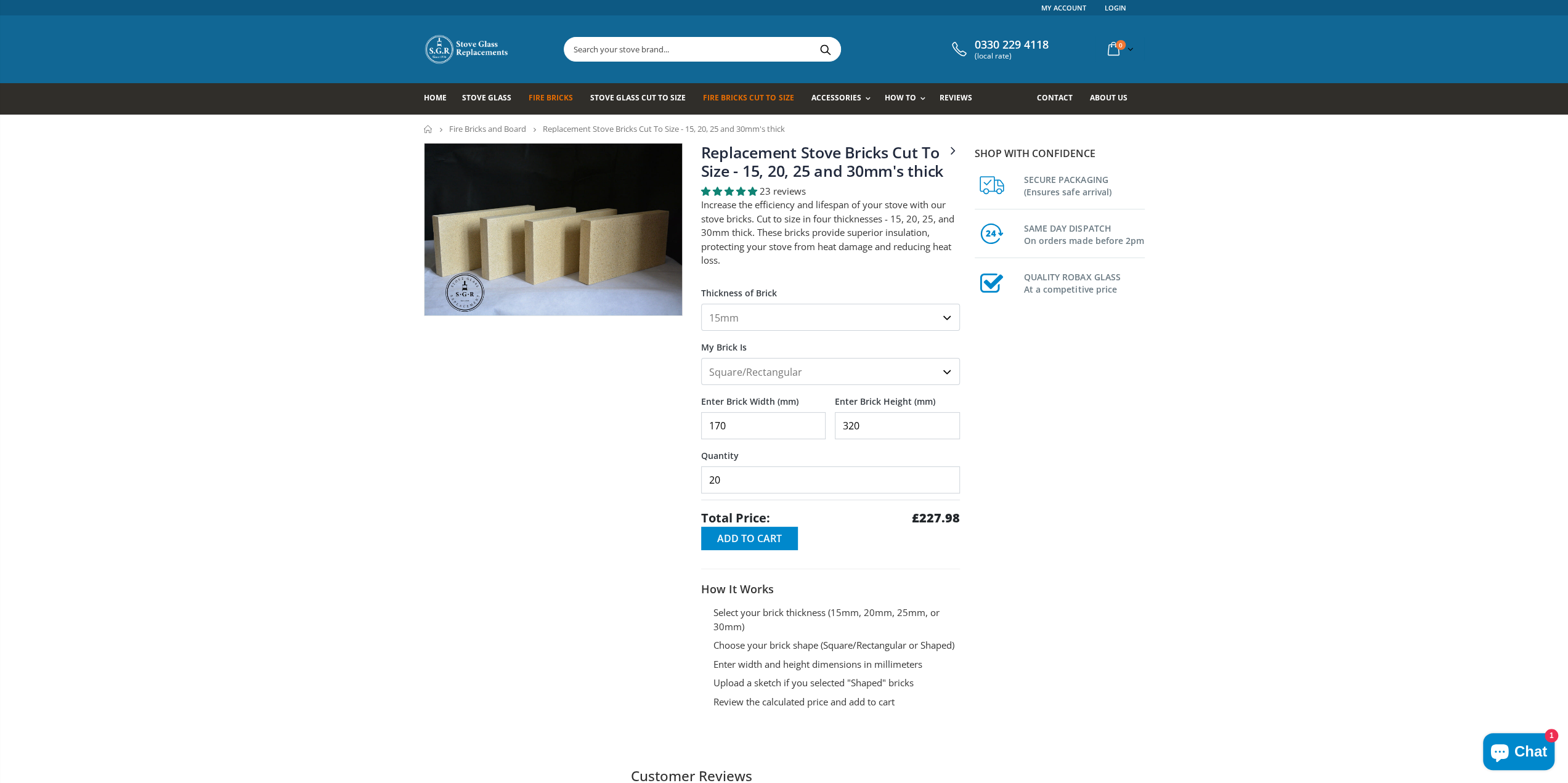
type input "20"
click at [754, 531] on span "Add to Cart" at bounding box center [749, 538] width 65 height 14
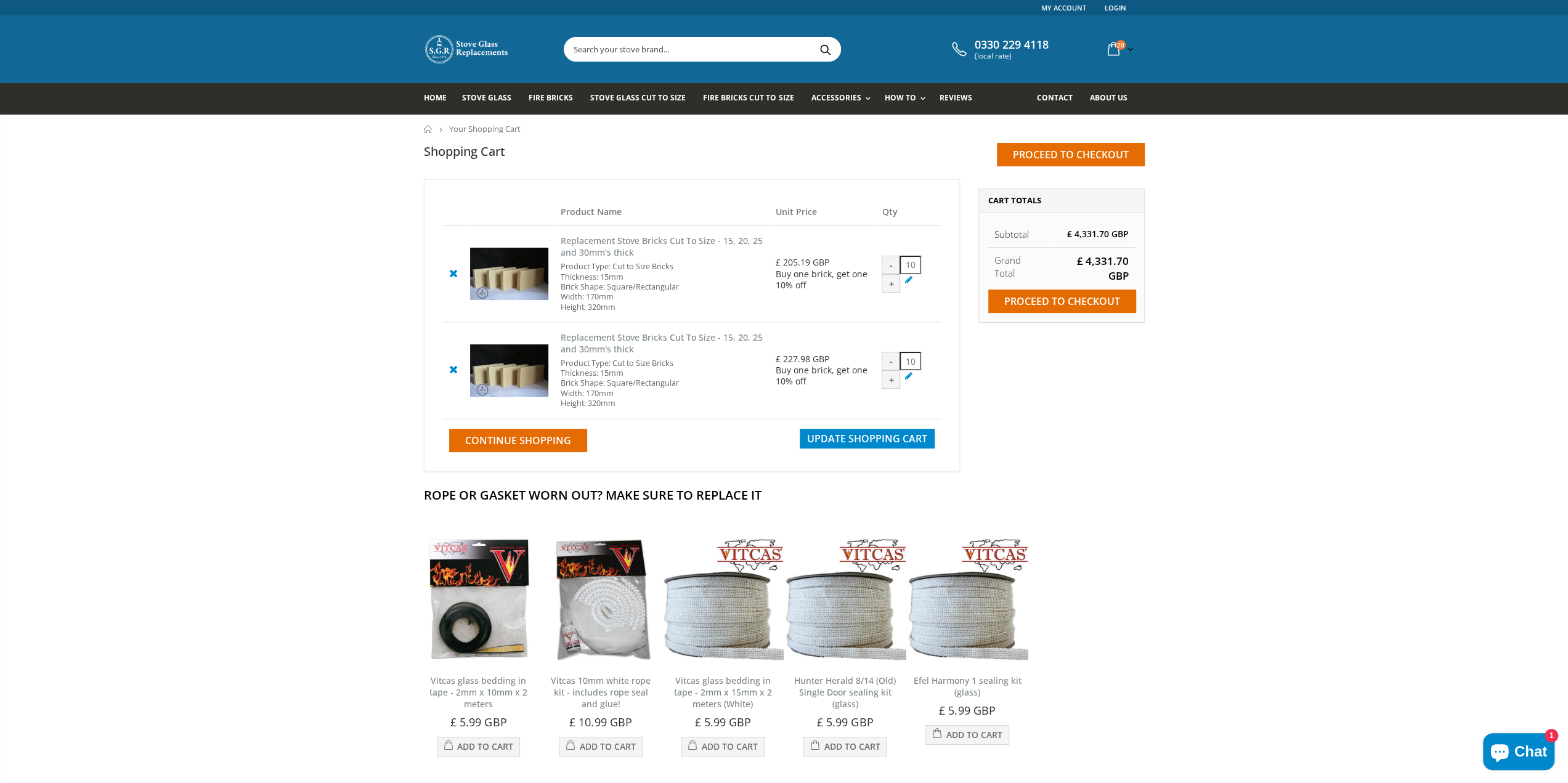
click at [452, 274] on icon at bounding box center [453, 272] width 15 height 14
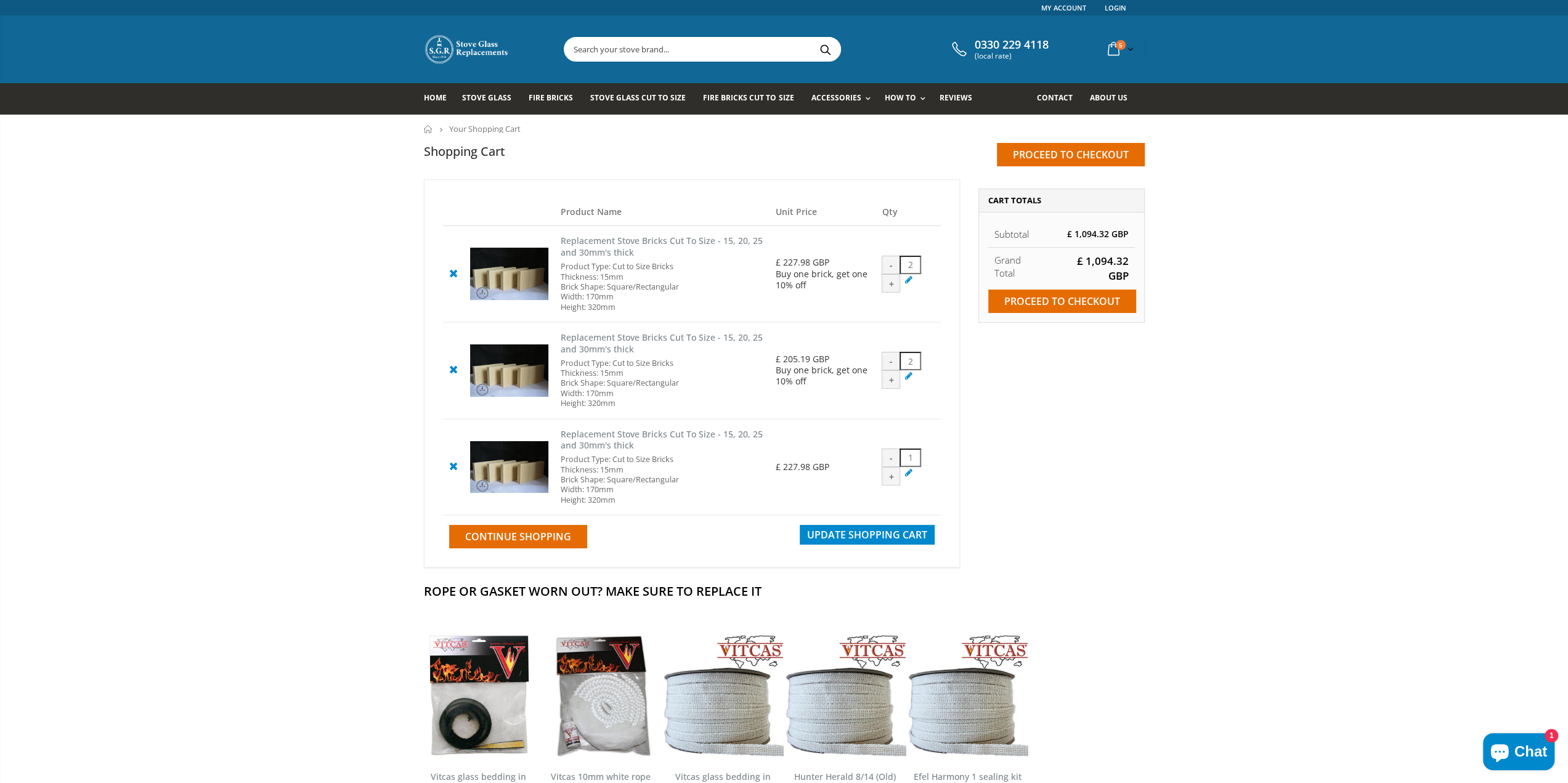
click at [452, 274] on icon at bounding box center [453, 272] width 15 height 14
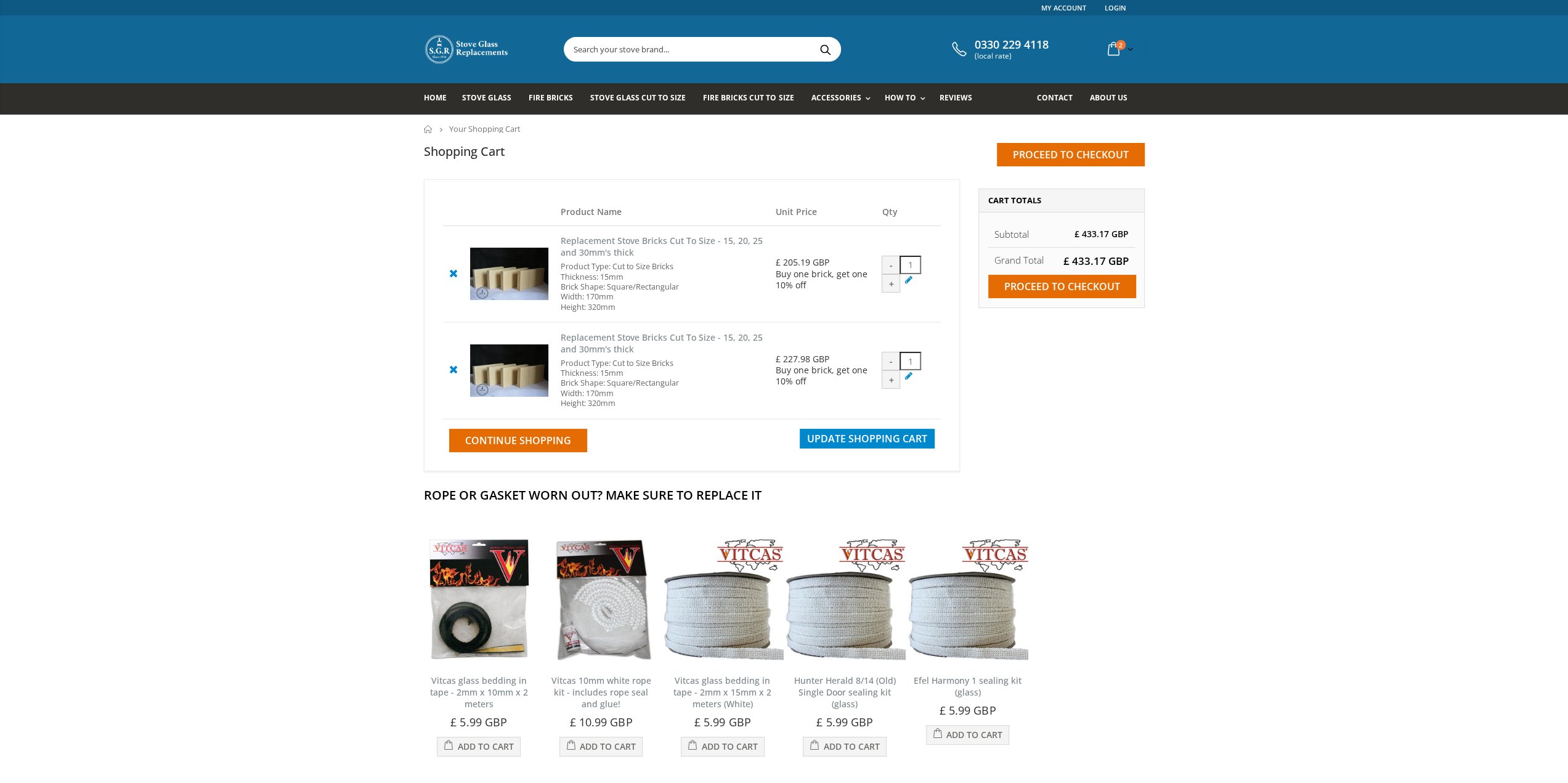
click at [452, 274] on icon at bounding box center [453, 272] width 15 height 14
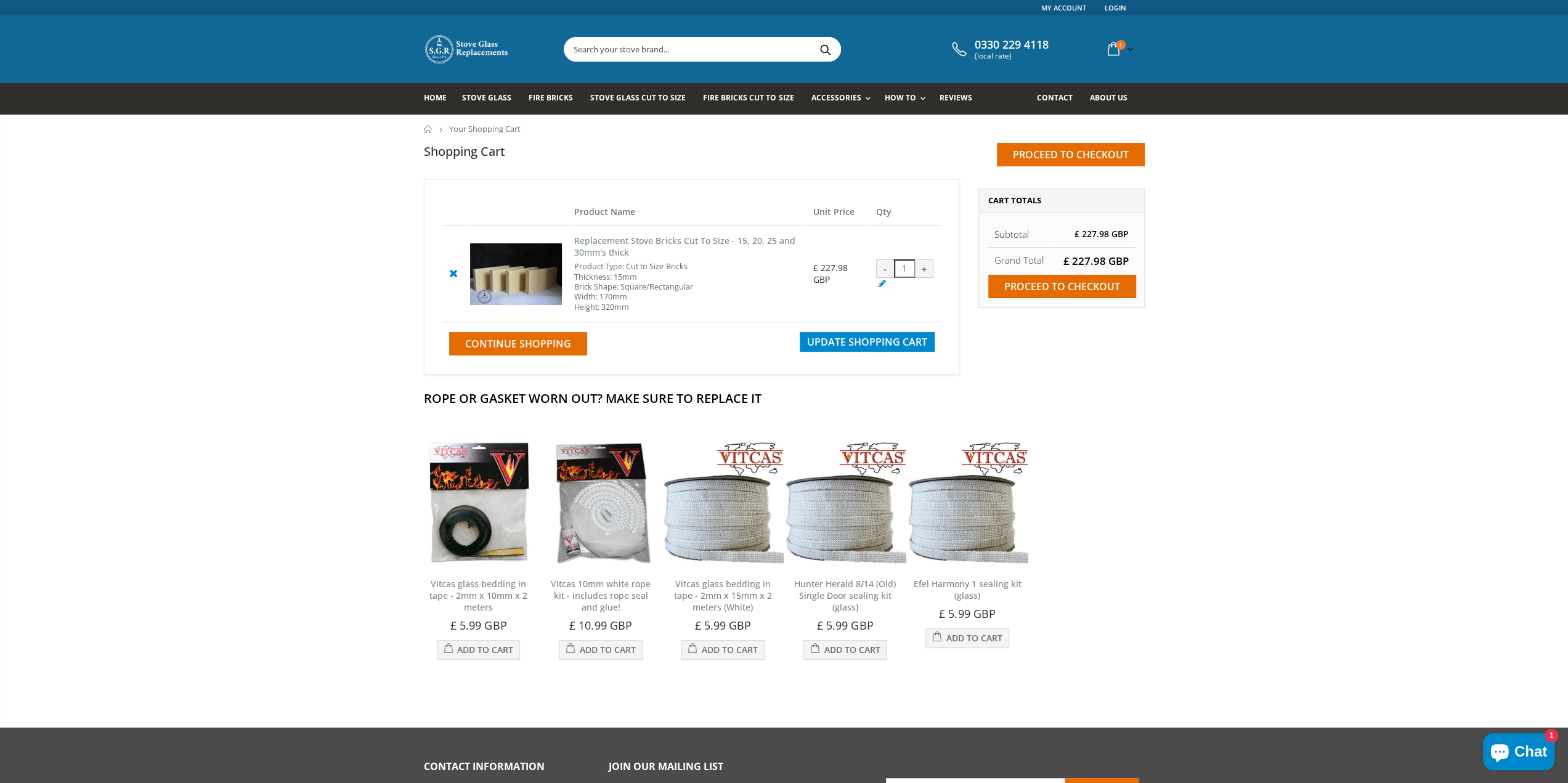
click at [452, 274] on icon at bounding box center [453, 272] width 15 height 14
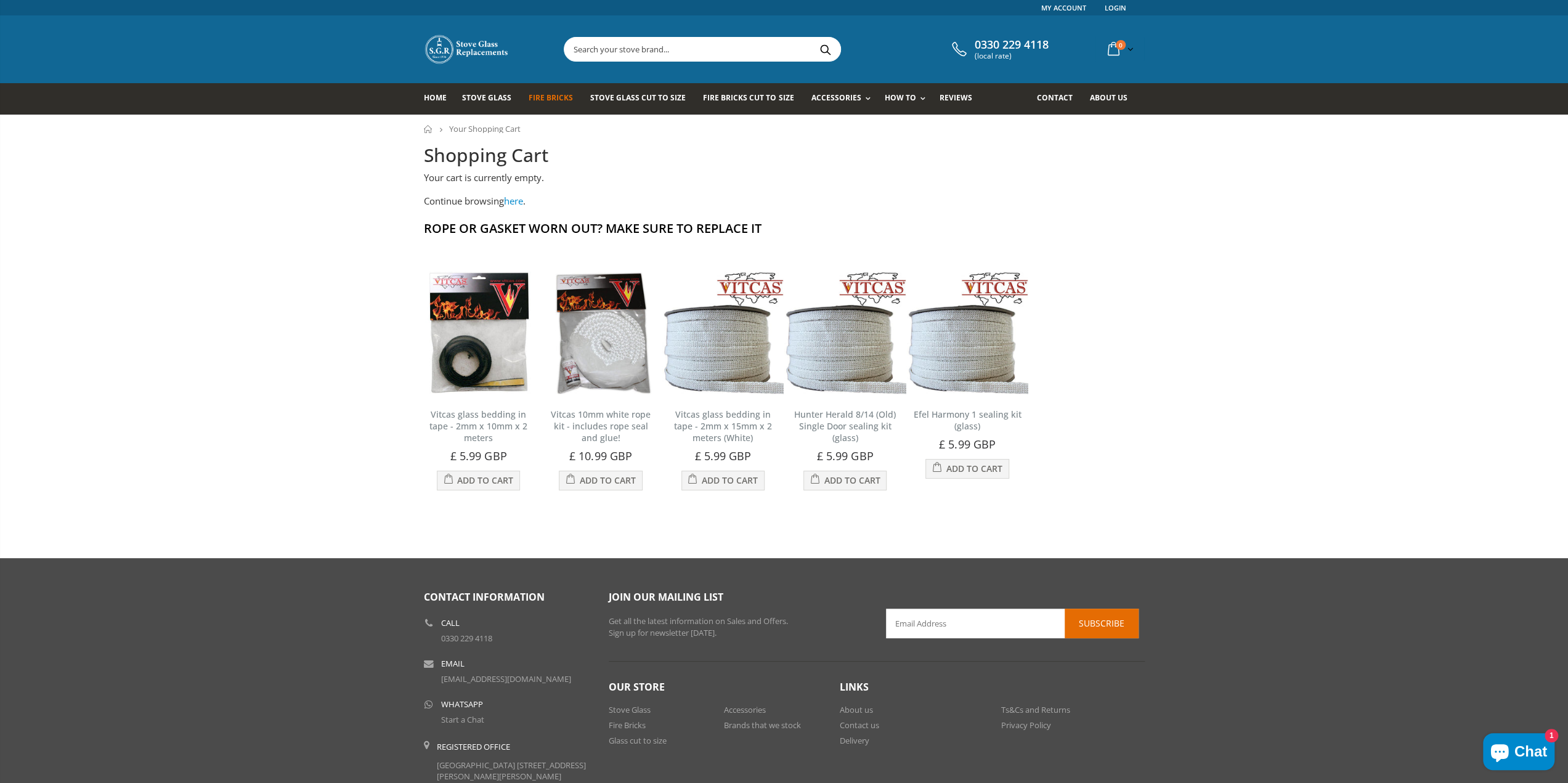
click at [560, 95] on span "Fire Bricks" at bounding box center [550, 97] width 44 height 10
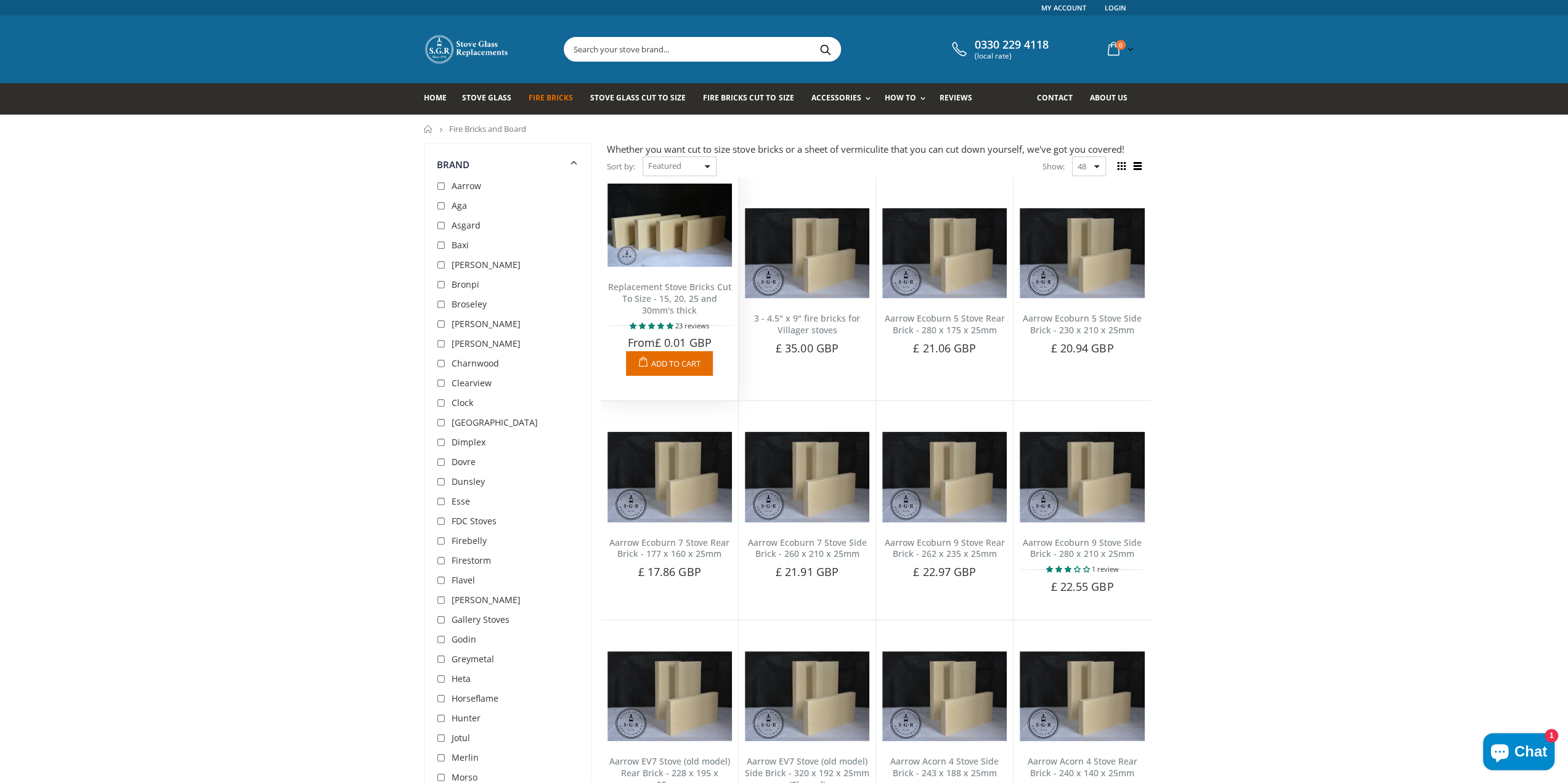
click at [668, 262] on img at bounding box center [669, 225] width 124 height 83
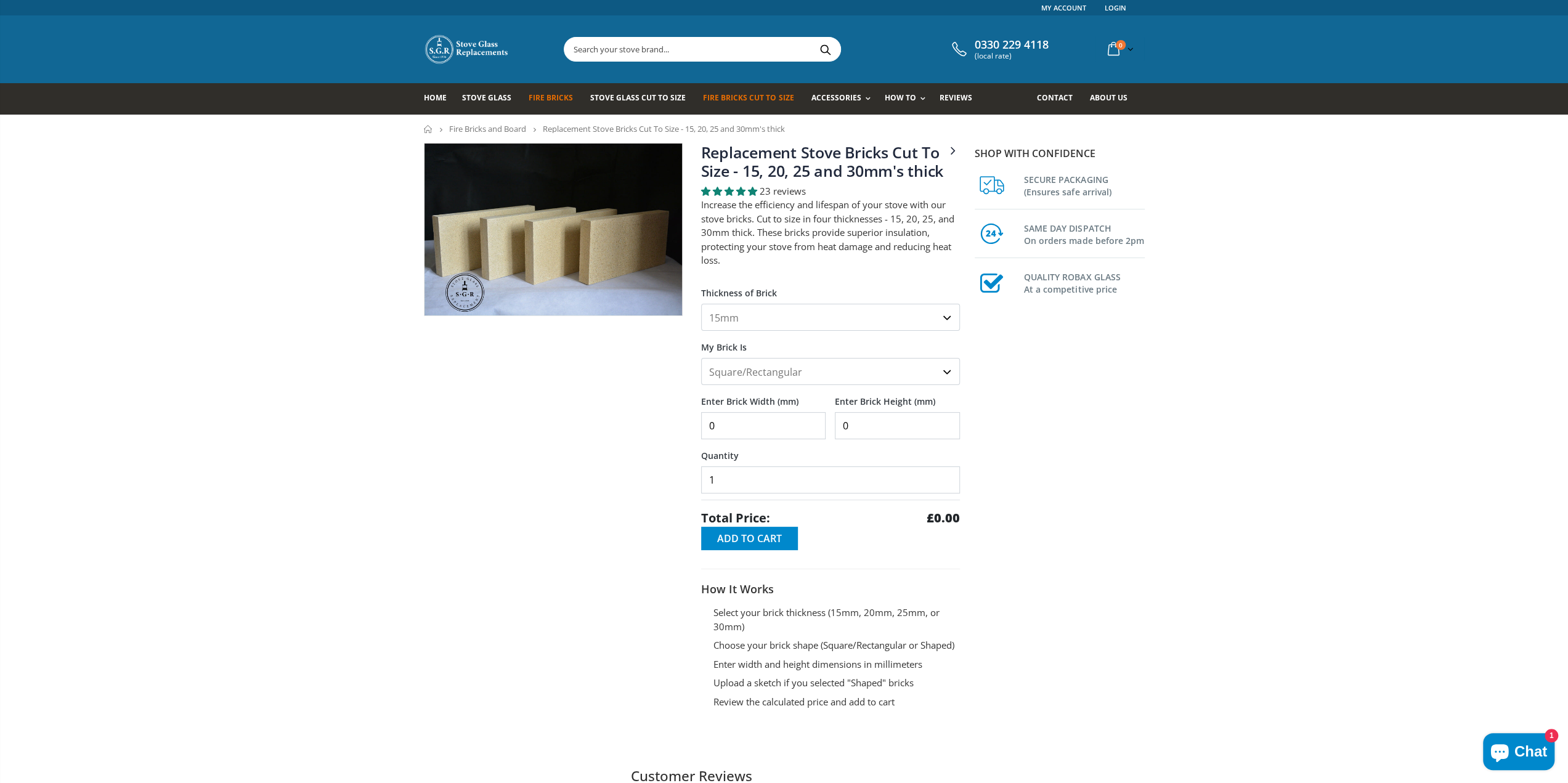
click at [752, 412] on input "0" at bounding box center [764, 426] width 125 height 27
drag, startPoint x: 750, startPoint y: 413, endPoint x: 669, endPoint y: 418, distance: 81.2
click at [669, 418] on div "3 - 4.5" x 9" fire bricks for Villager stoves Replacement Stove Bricks Cut To S…" at bounding box center [692, 446] width 555 height 608
type input "170"
drag, startPoint x: 857, startPoint y: 426, endPoint x: 826, endPoint y: 421, distance: 31.4
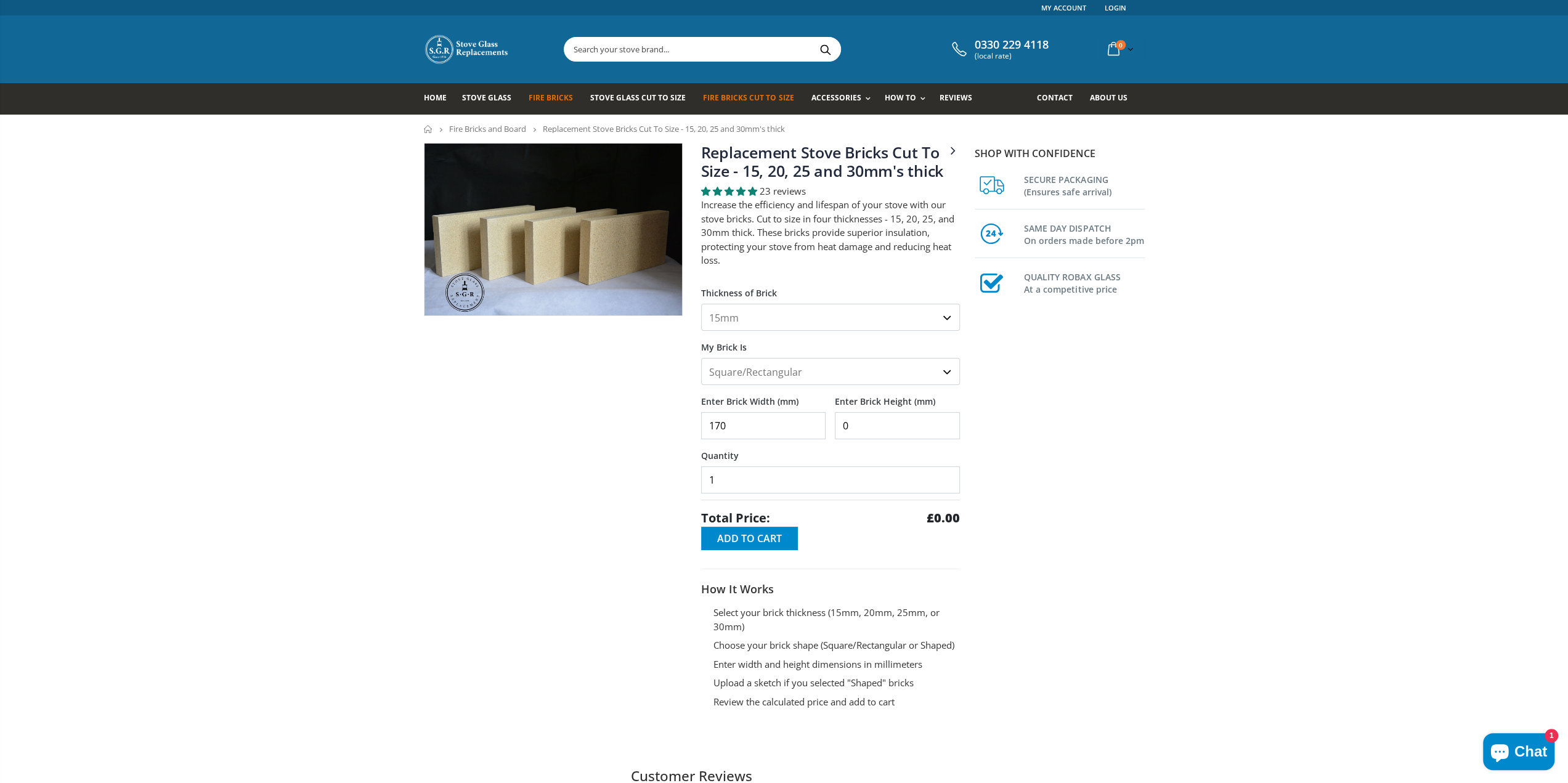
click at [826, 421] on div "Enter Brick Width (mm) 170 Enter Brick Height (mm) 0" at bounding box center [830, 412] width 259 height 54
type input "1"
type input "320"
click at [824, 458] on label "Quantity" at bounding box center [830, 450] width 259 height 22
click at [824, 466] on input "1" at bounding box center [830, 480] width 259 height 27
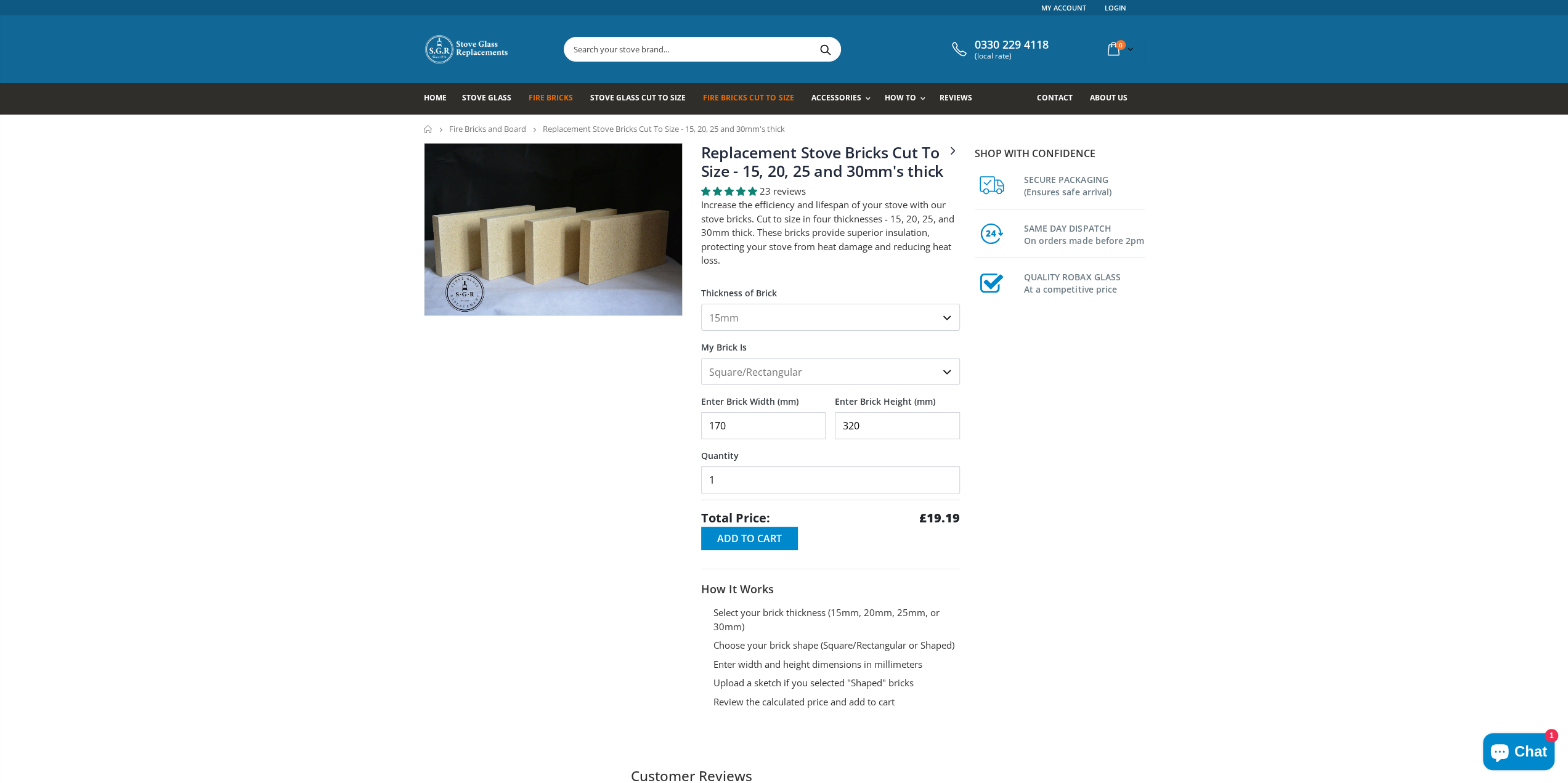
click at [720, 486] on input "1" at bounding box center [830, 480] width 259 height 27
drag, startPoint x: 722, startPoint y: 481, endPoint x: 706, endPoint y: 482, distance: 16.0
click at [706, 482] on input "20" at bounding box center [830, 480] width 259 height 27
type input "1"
type input "20"
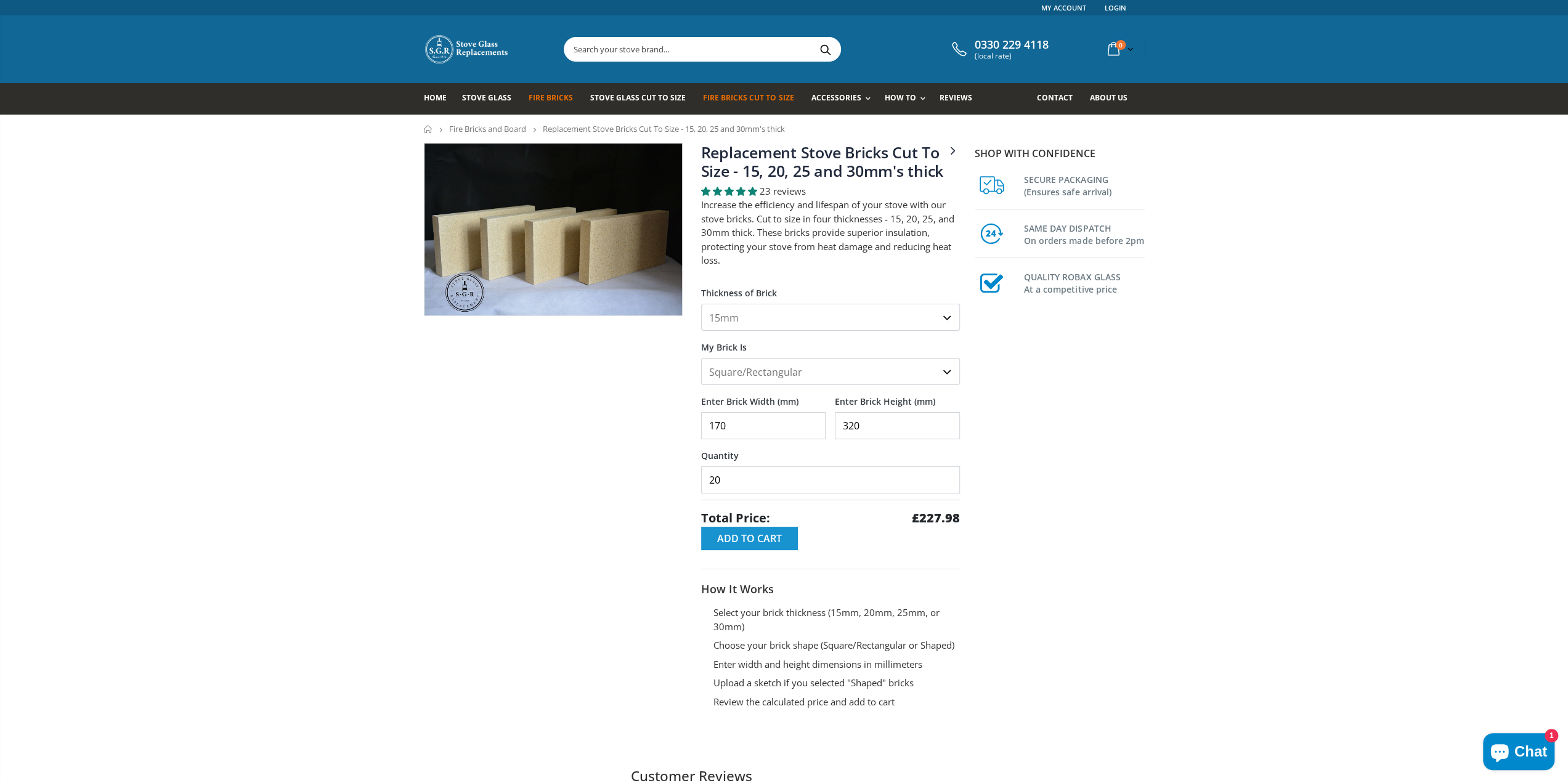
click at [742, 545] on button "Add to Cart" at bounding box center [750, 538] width 97 height 23
